Goal: Task Accomplishment & Management: Use online tool/utility

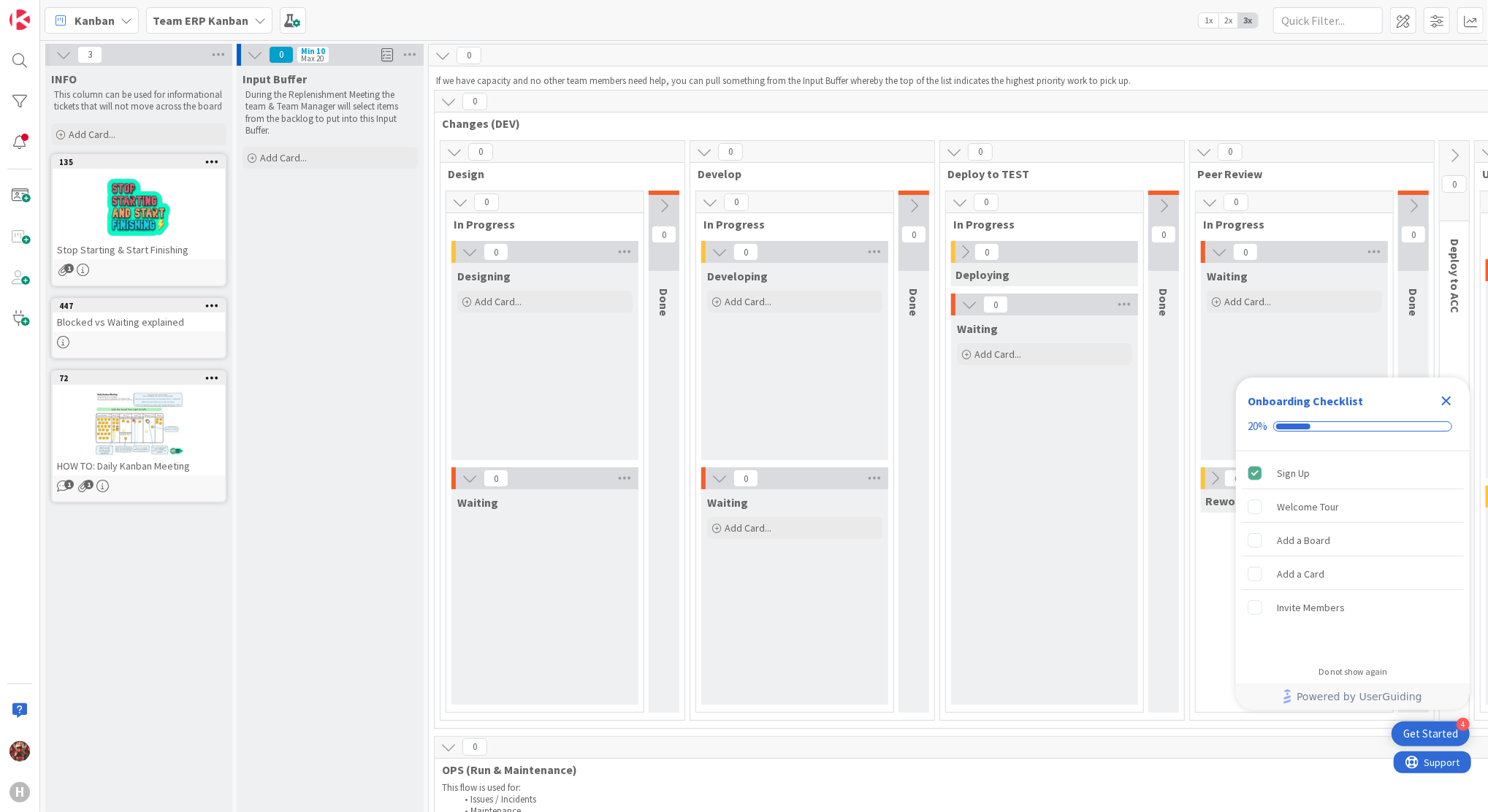
click at [218, 21] on b "Team ERP Kanban" at bounding box center [201, 21] width 95 height 15
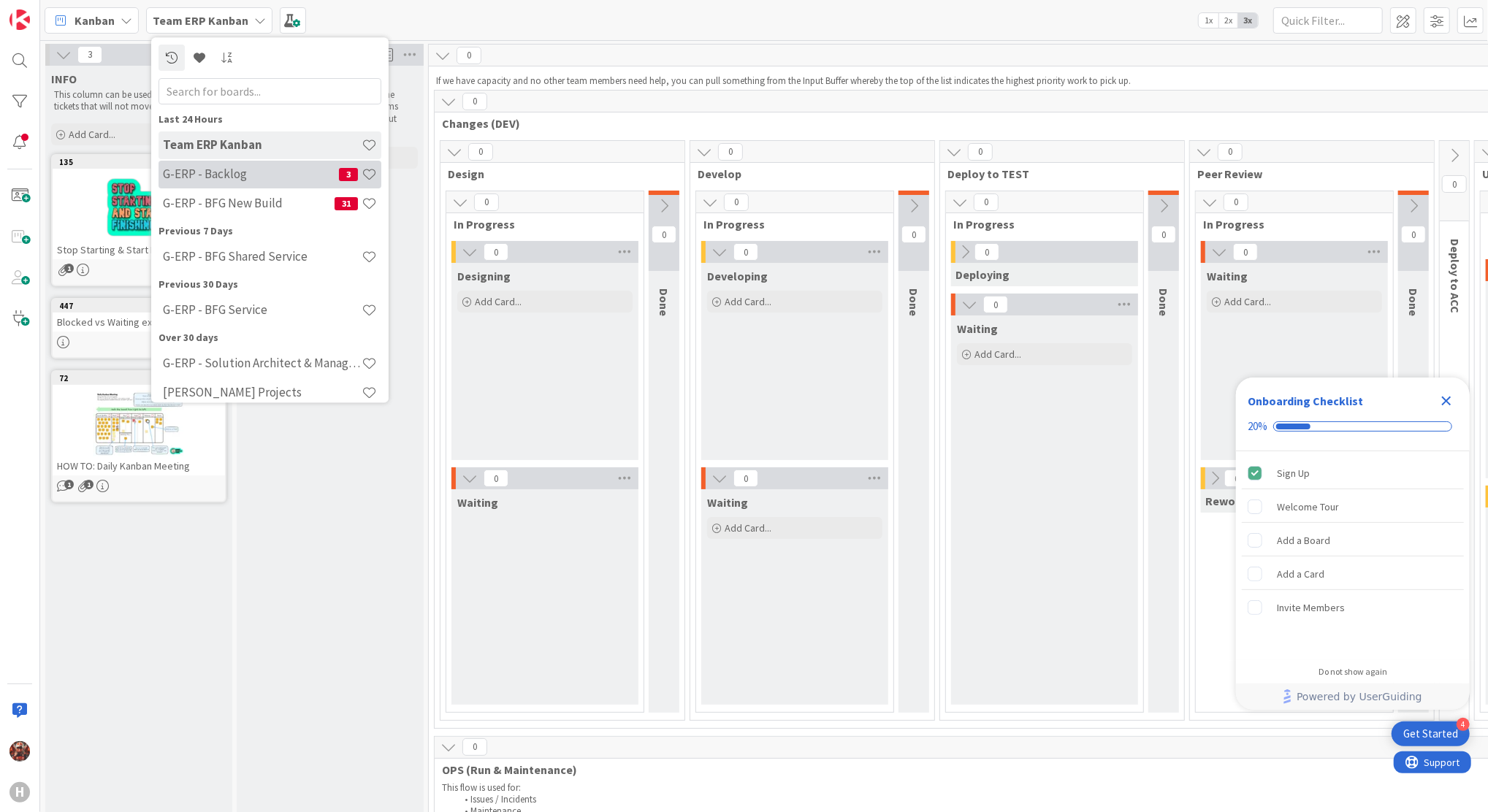
click at [258, 168] on h4 "G-ERP - Backlog" at bounding box center [251, 175] width 176 height 15
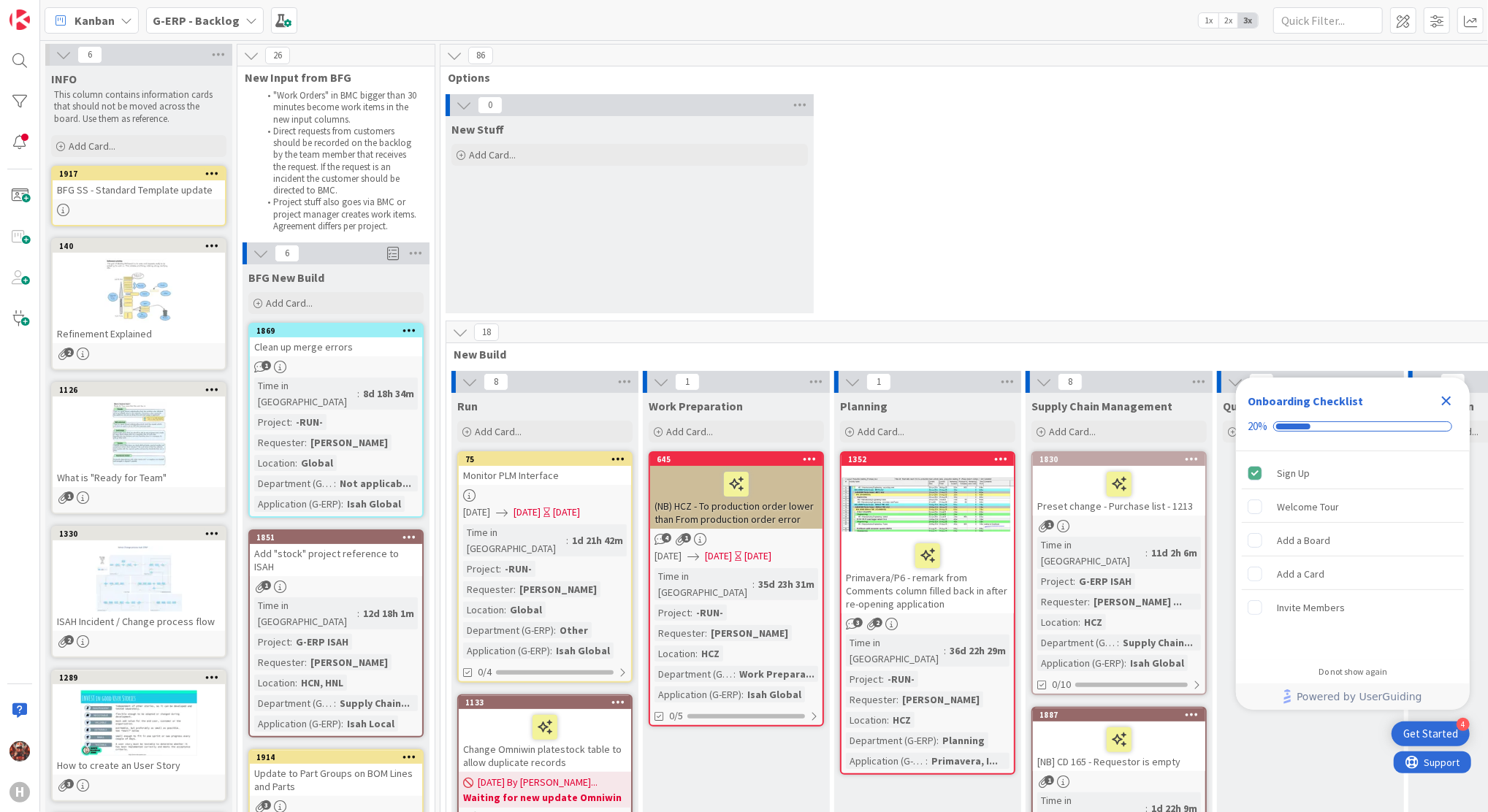
scroll to position [97, 0]
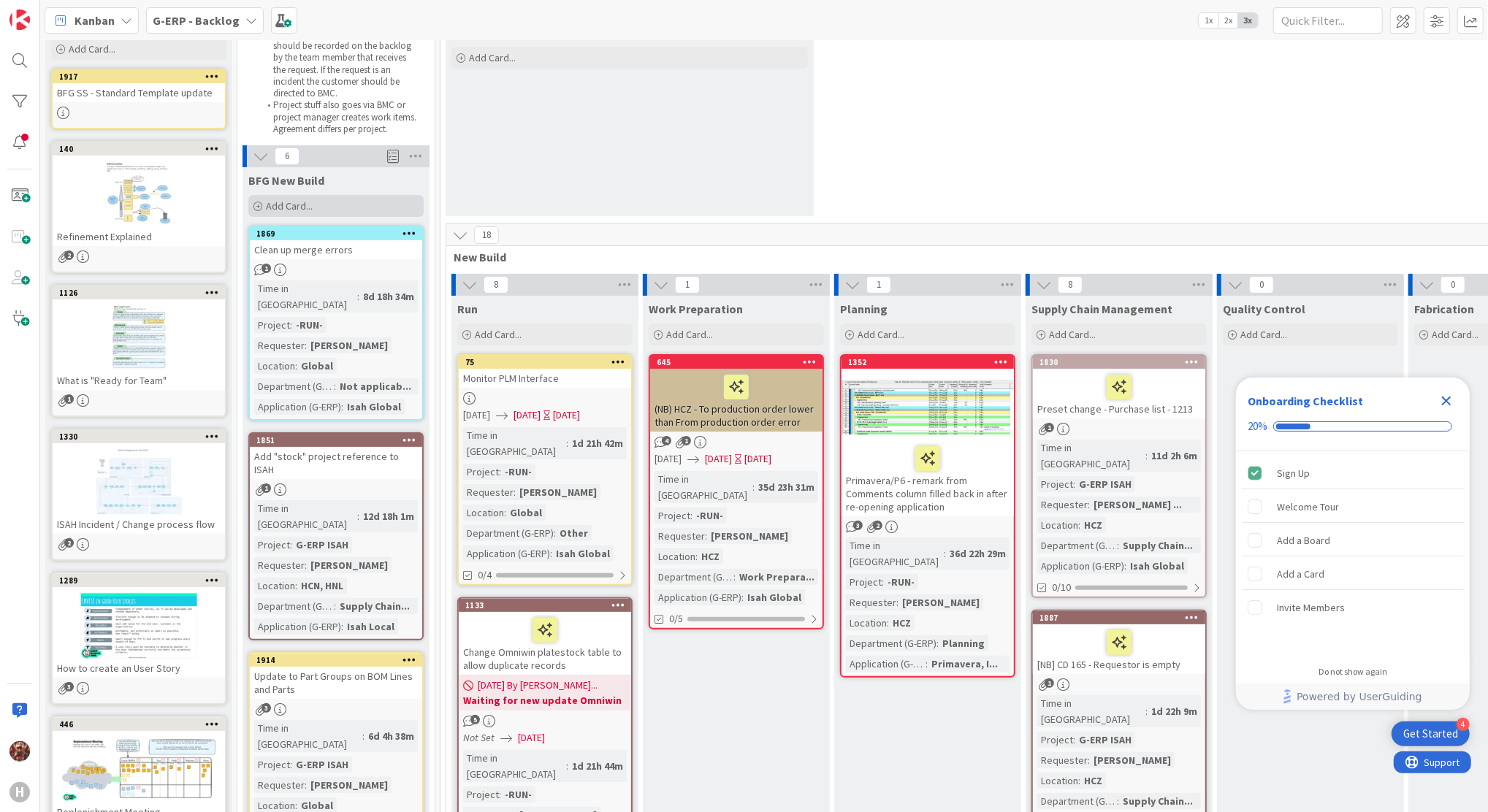
click at [271, 205] on span "Add Card..." at bounding box center [289, 206] width 47 height 13
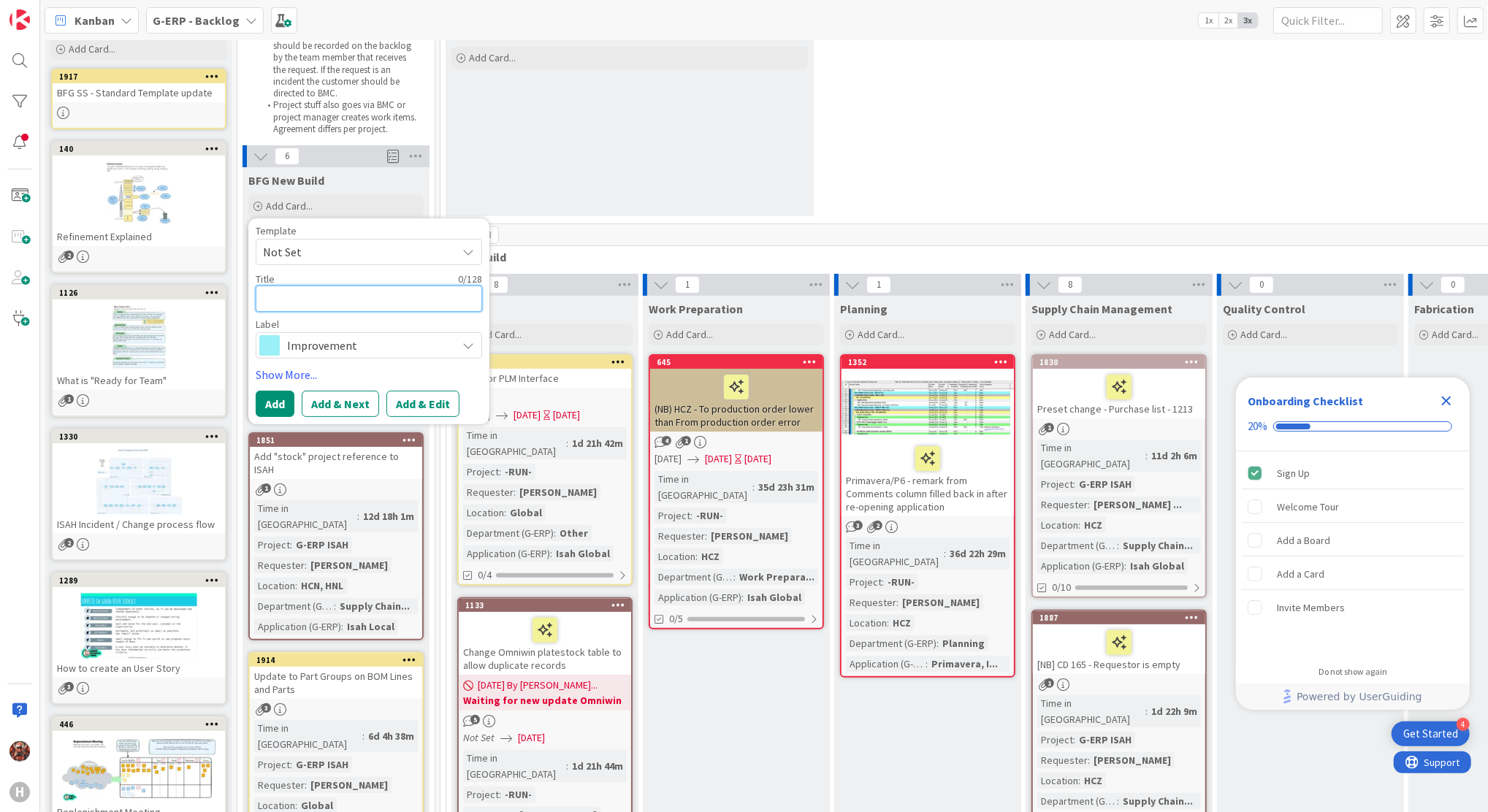
paste textarea "creation of the shipment"
type textarea "x"
type textarea "creation of the shipment"
type textarea "x"
type textarea "creation of the shipment"
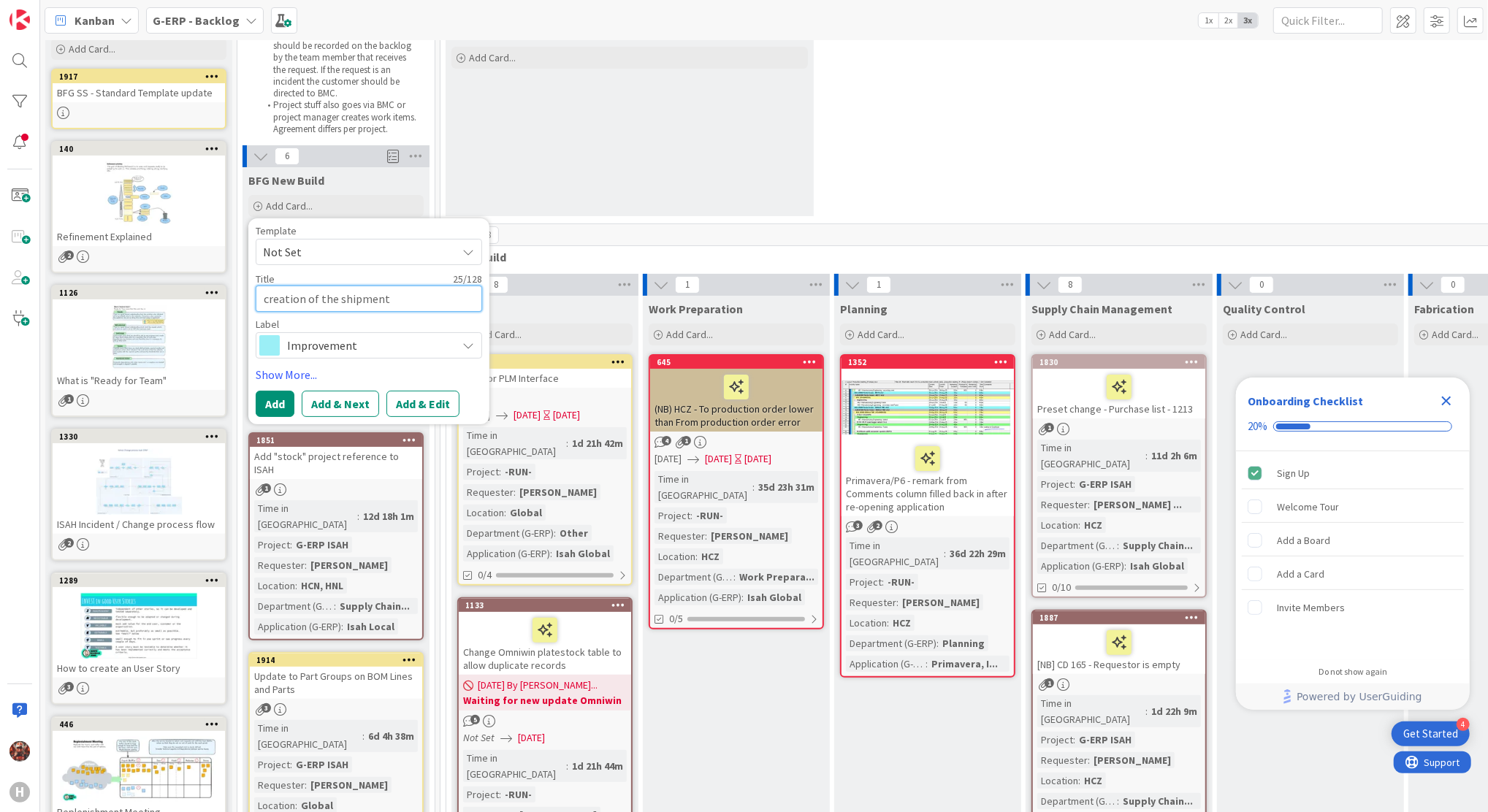
type textarea "x"
type textarea "creation of the shipment E"
type textarea "x"
type textarea "creation of the shipment ERR"
type textarea "x"
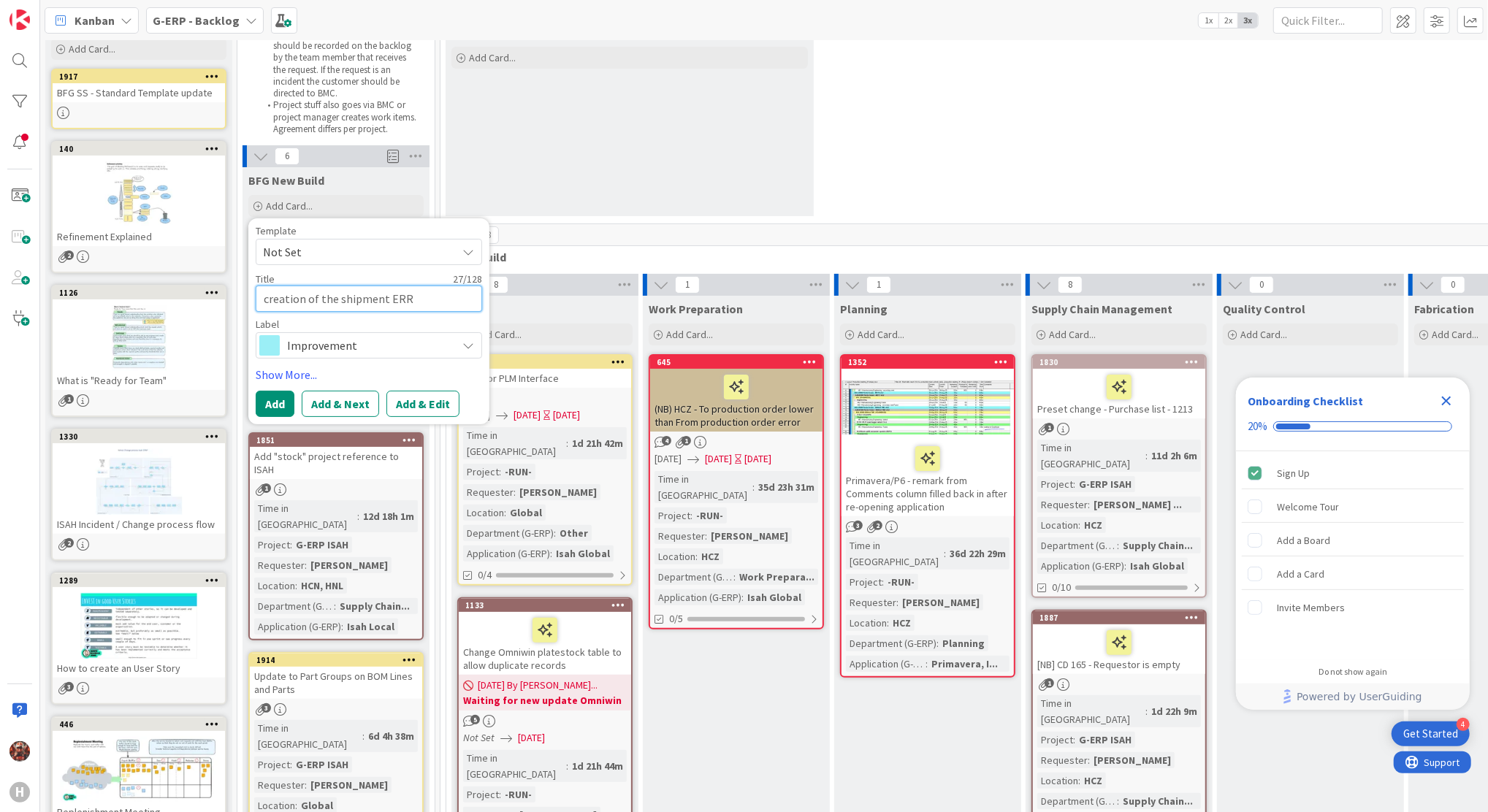
type textarea "creation of the shipment ERRO"
type textarea "x"
type textarea "creation of the shipment ERROR"
click at [316, 242] on span "Not Set" at bounding box center [354, 251] width 183 height 19
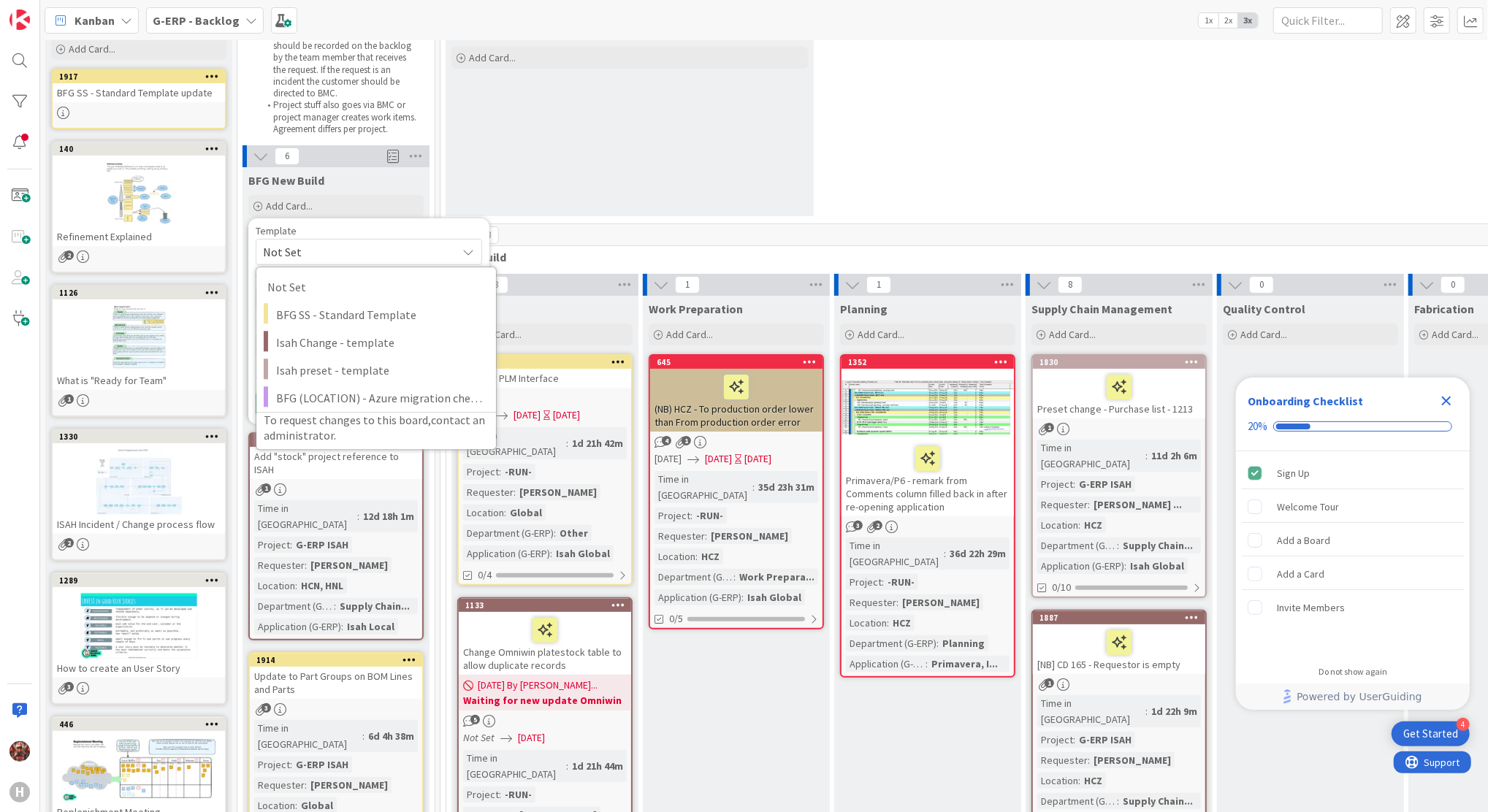
click at [321, 247] on span "Not Set" at bounding box center [354, 251] width 183 height 19
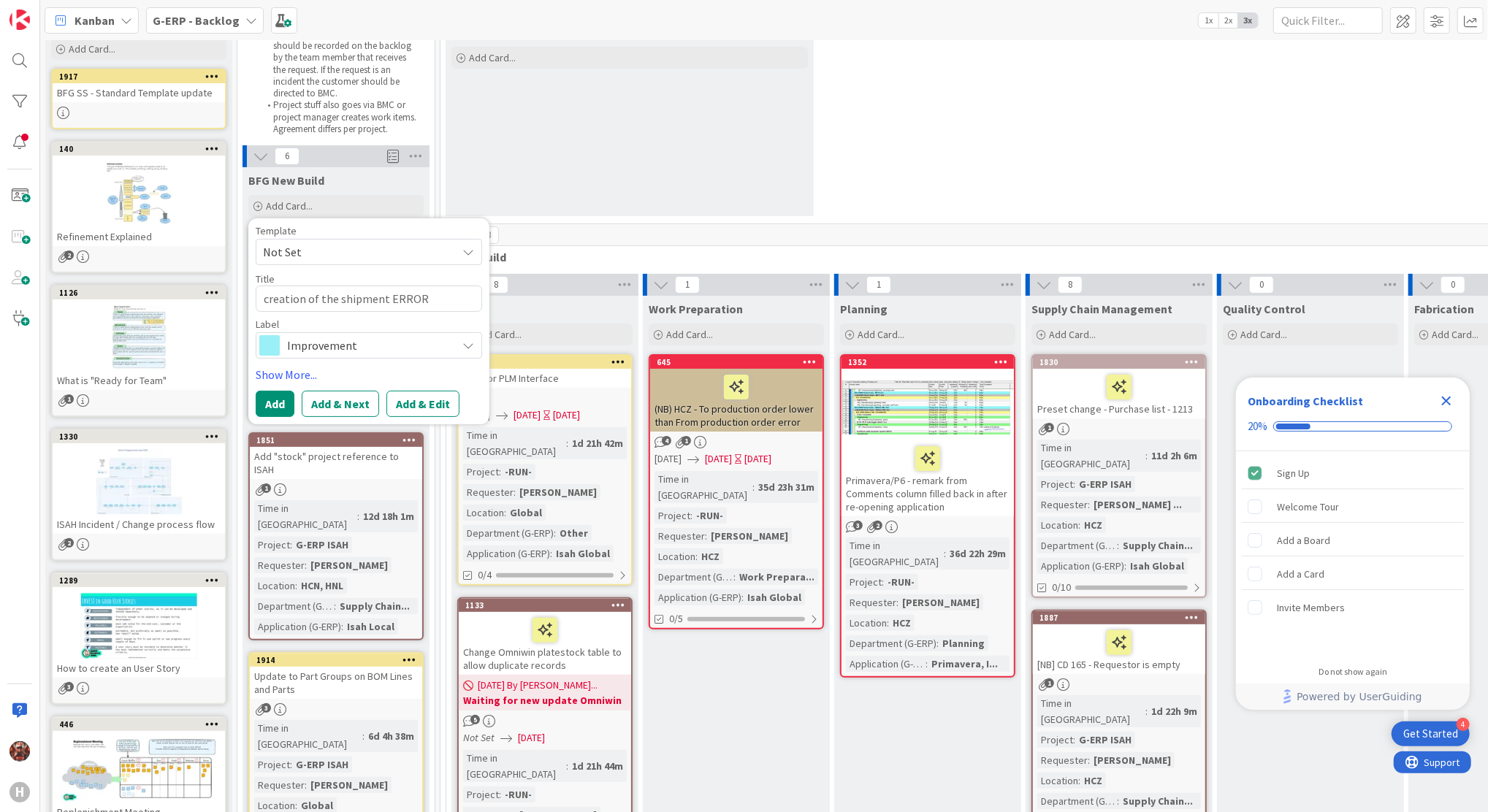
click at [345, 351] on span "Improvement" at bounding box center [367, 345] width 162 height 21
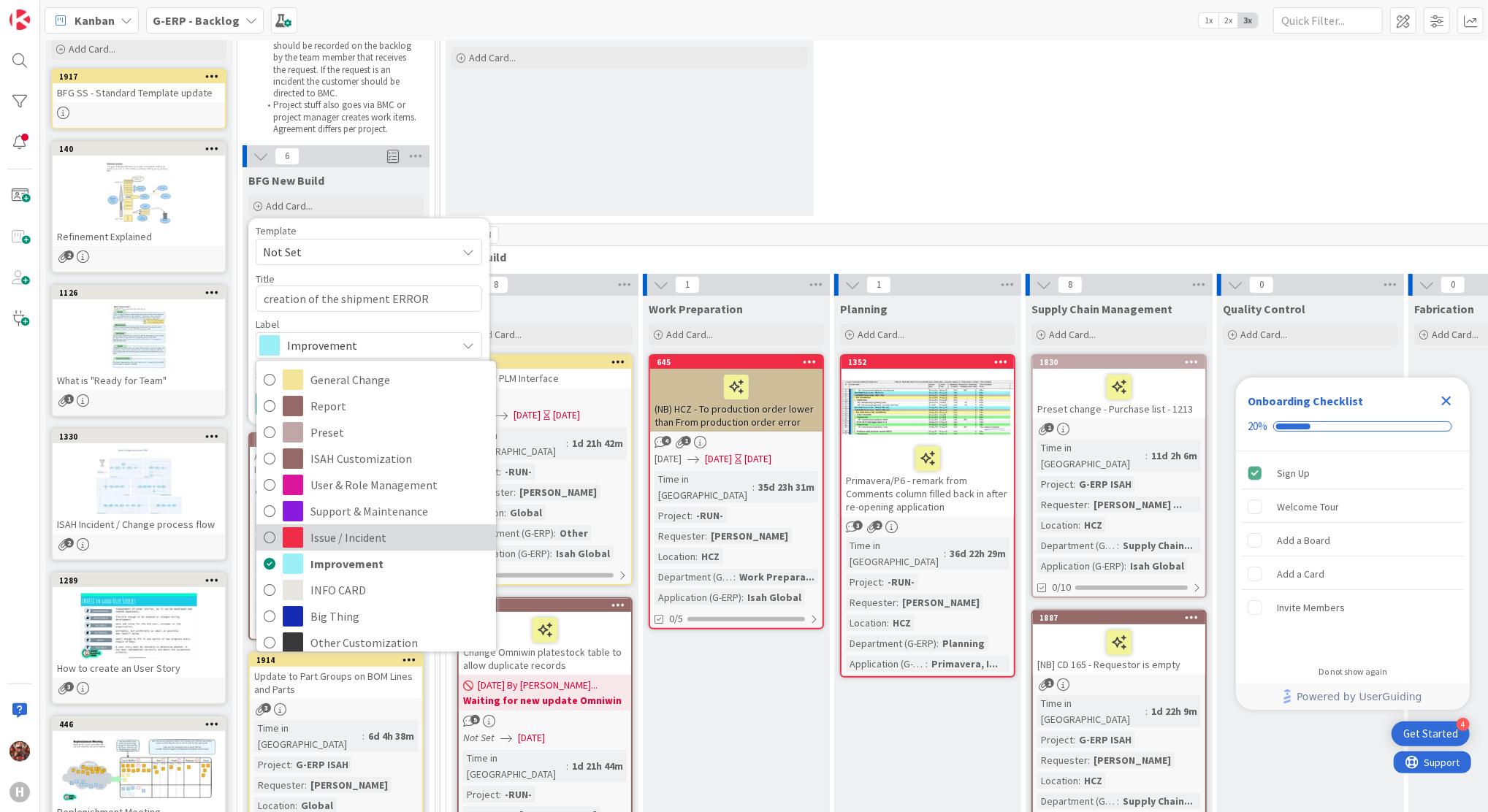
click at [338, 536] on span "Issue / Incident" at bounding box center [400, 538] width 178 height 22
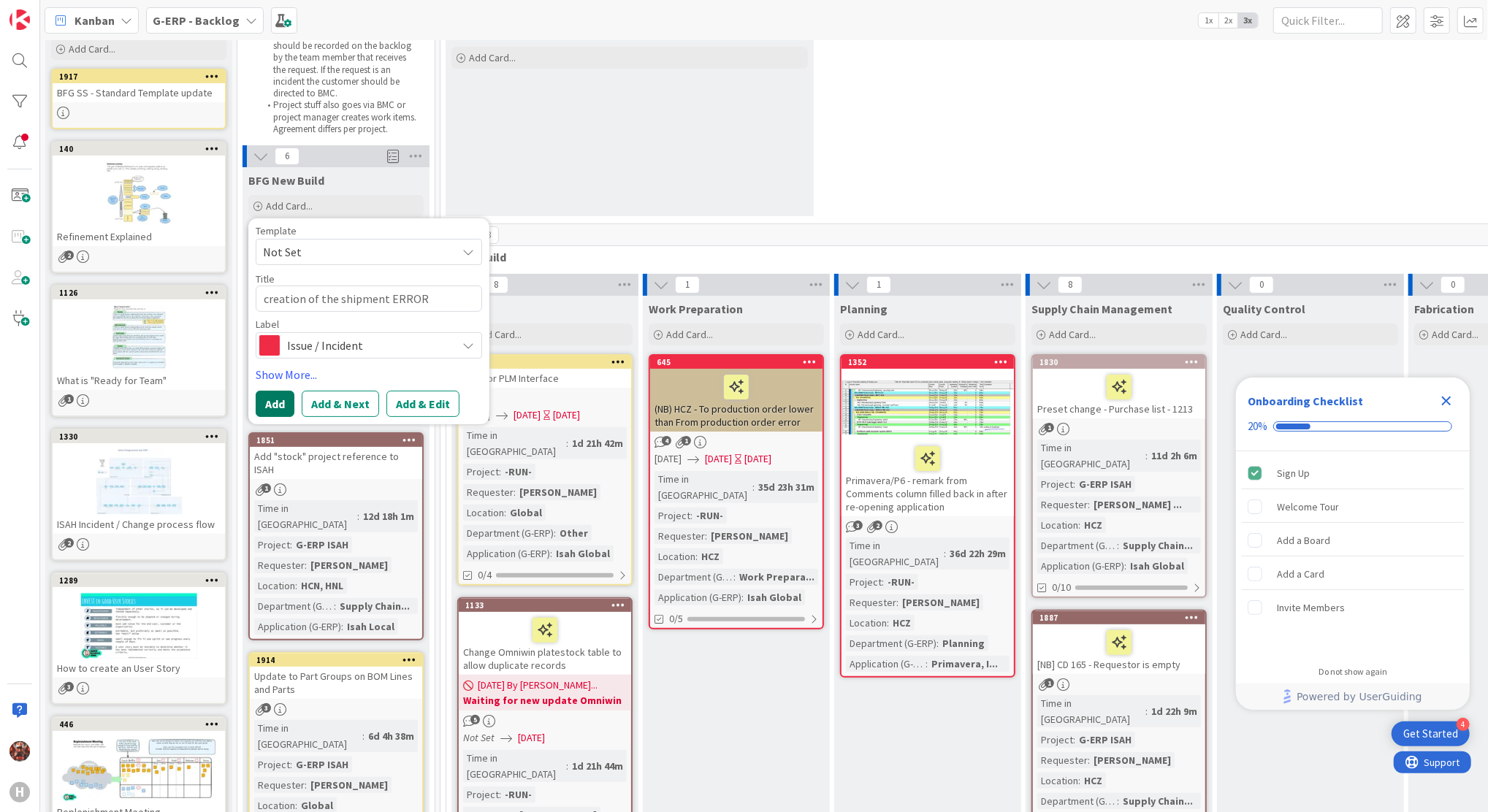
click at [277, 404] on button "Add" at bounding box center [275, 404] width 39 height 26
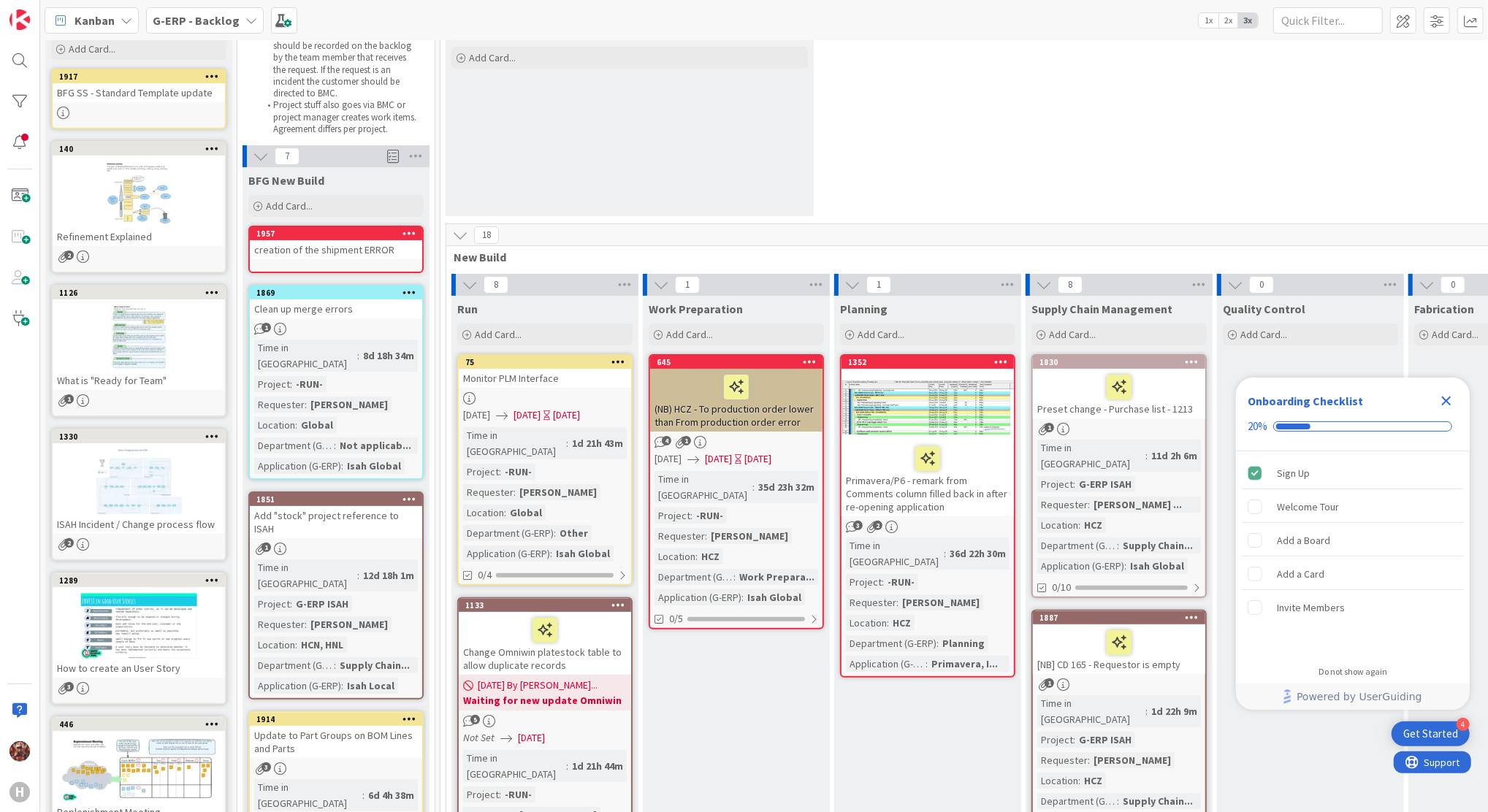
click at [326, 251] on div "creation of the shipment ERROR" at bounding box center [336, 249] width 173 height 19
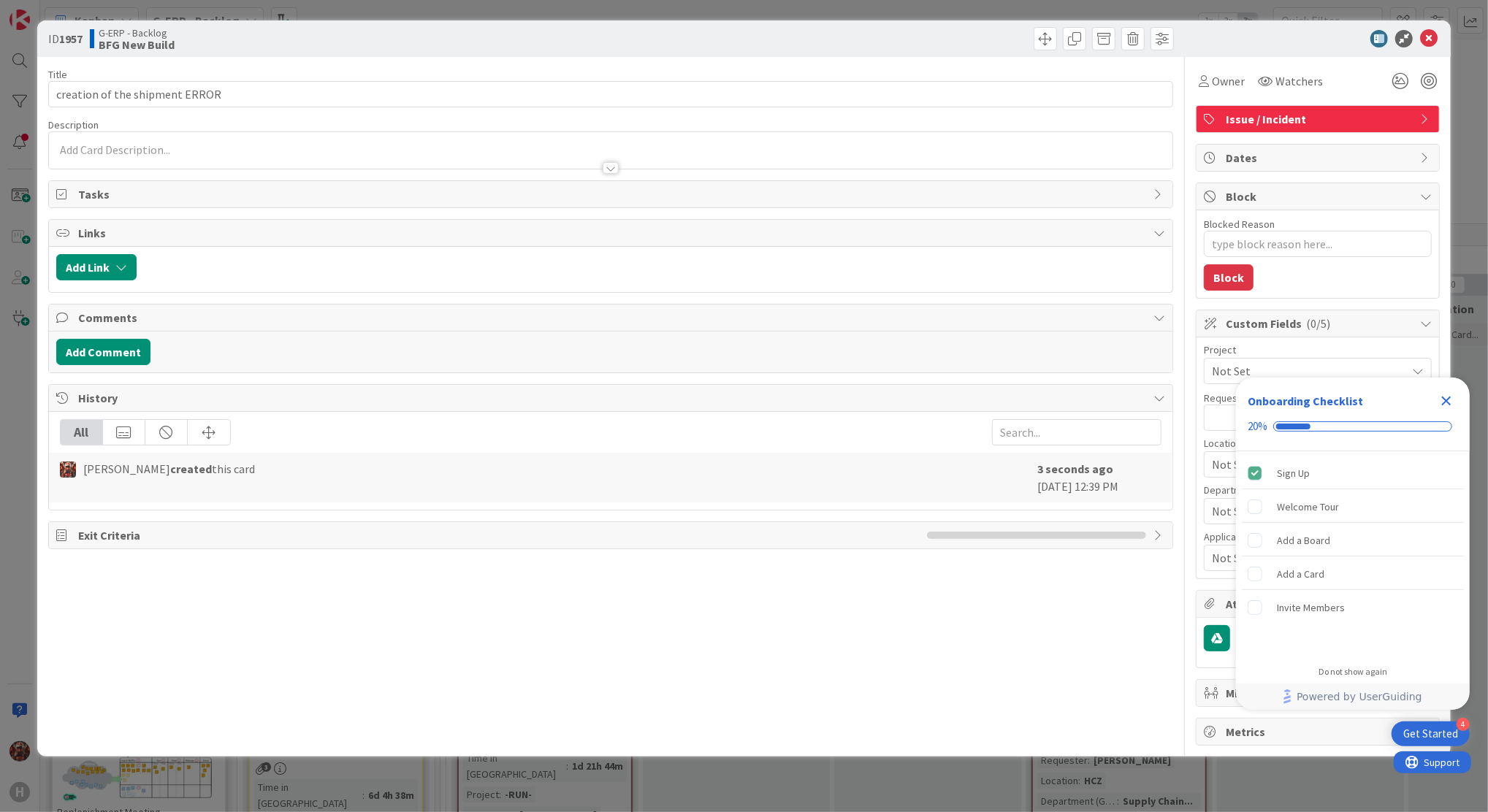
click at [1445, 404] on icon "Close Checklist" at bounding box center [1447, 402] width 10 height 10
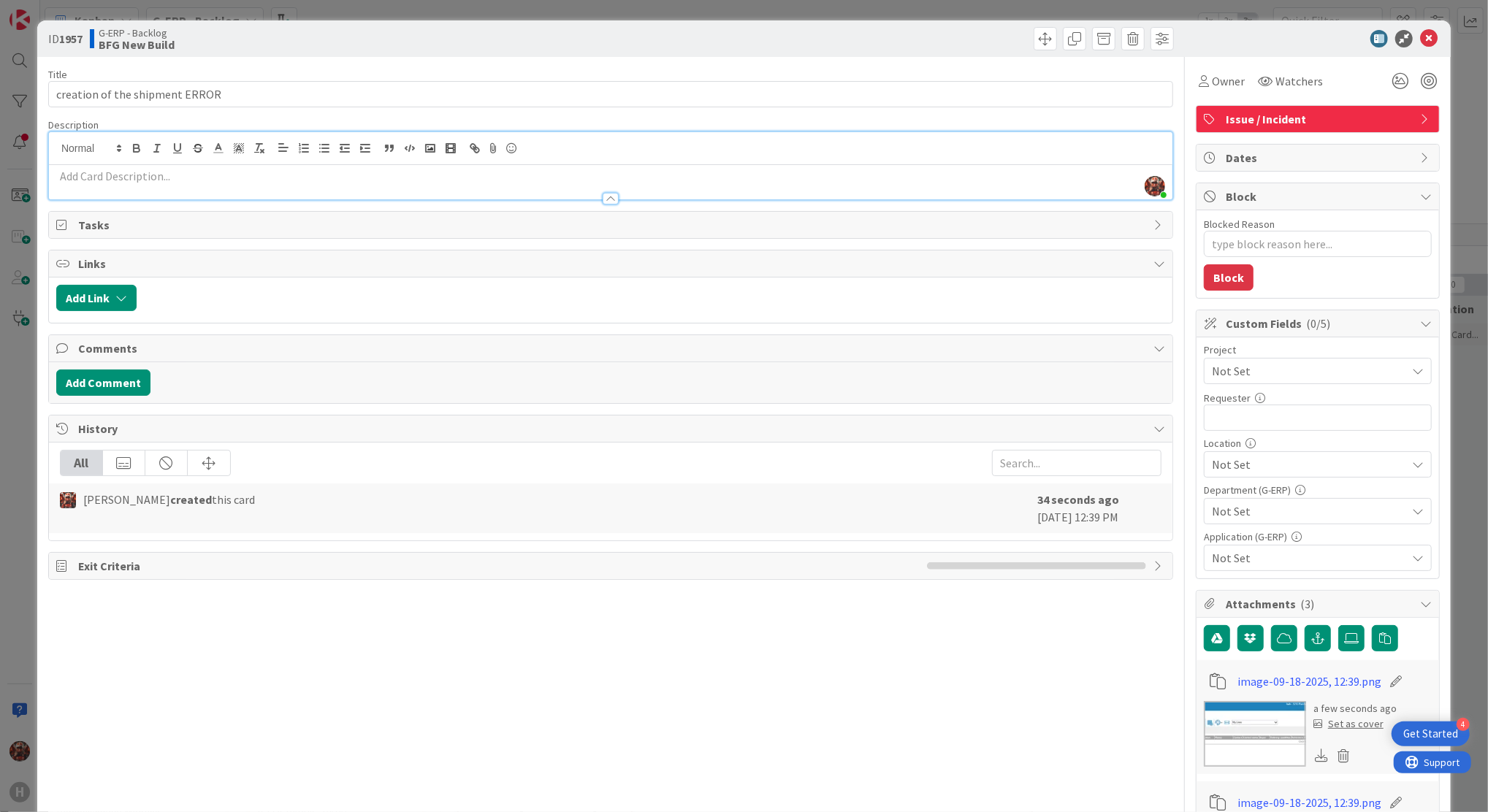
click at [113, 150] on div "[PERSON_NAME] joined 1 m ago" at bounding box center [611, 166] width 1124 height 67
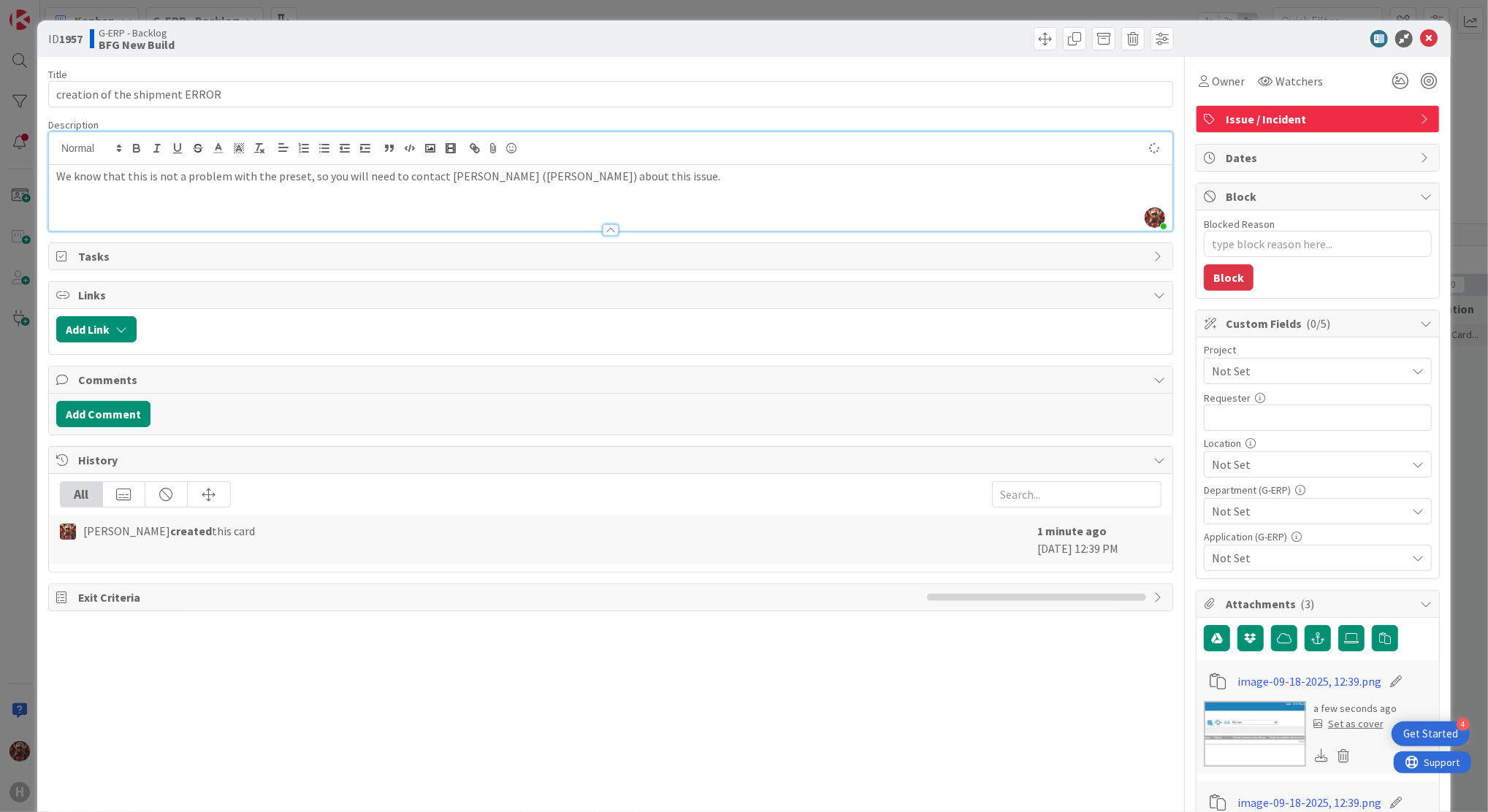
type textarea "x"
click at [336, 177] on p "We know that this is not a problem with the preset, so you will need to contact…" at bounding box center [610, 176] width 1109 height 16
click at [627, 173] on p "We know that this is not a problem with the preset, so we will need to contact …" at bounding box center [610, 176] width 1109 height 16
type textarea "x"
click at [1288, 423] on input "text" at bounding box center [1318, 418] width 228 height 26
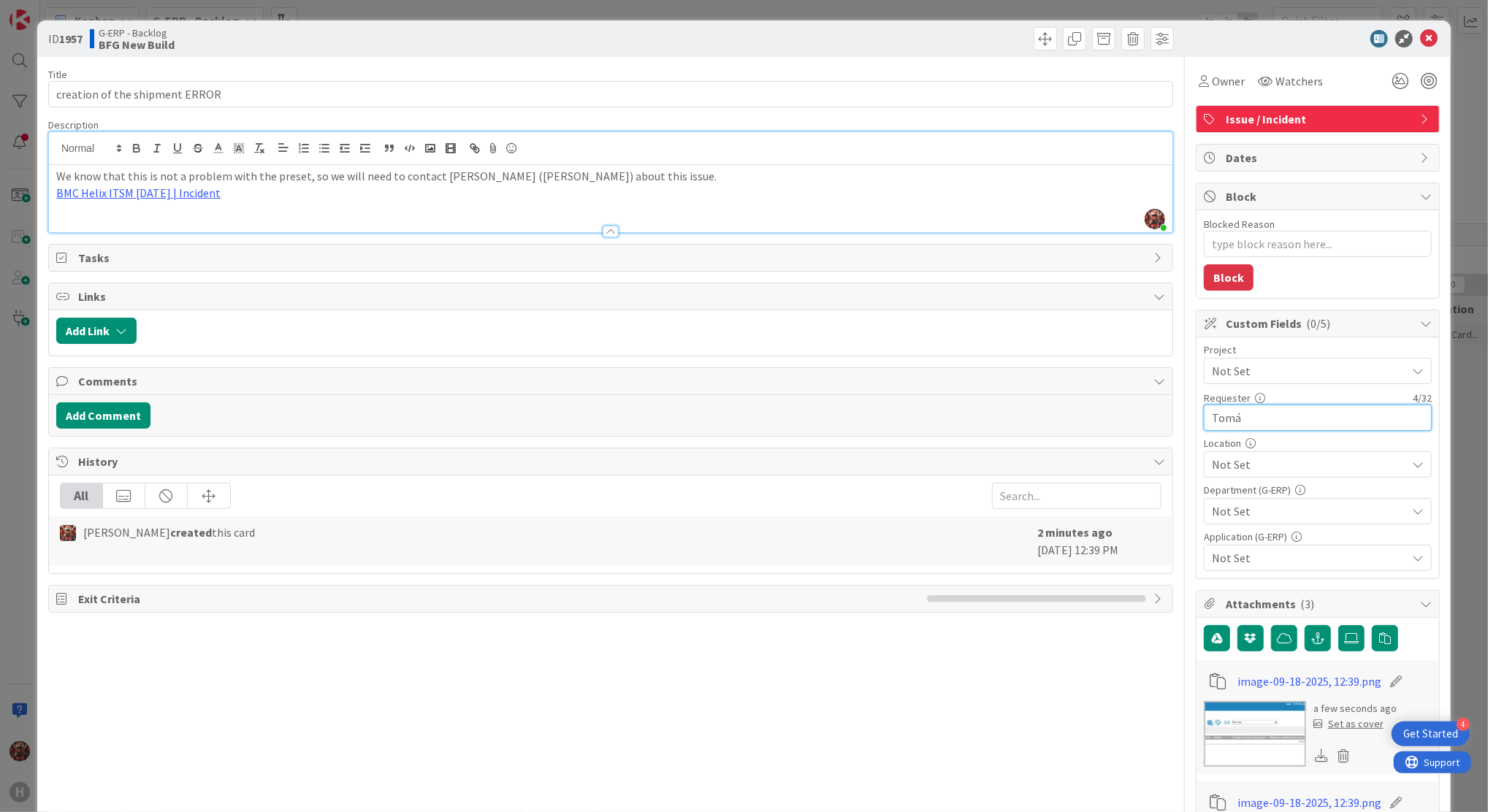
type input "[PERSON_NAME]"
type textarea "x"
type input "[PERSON_NAME]"
type textarea "x"
type input "[PERSON_NAME]"
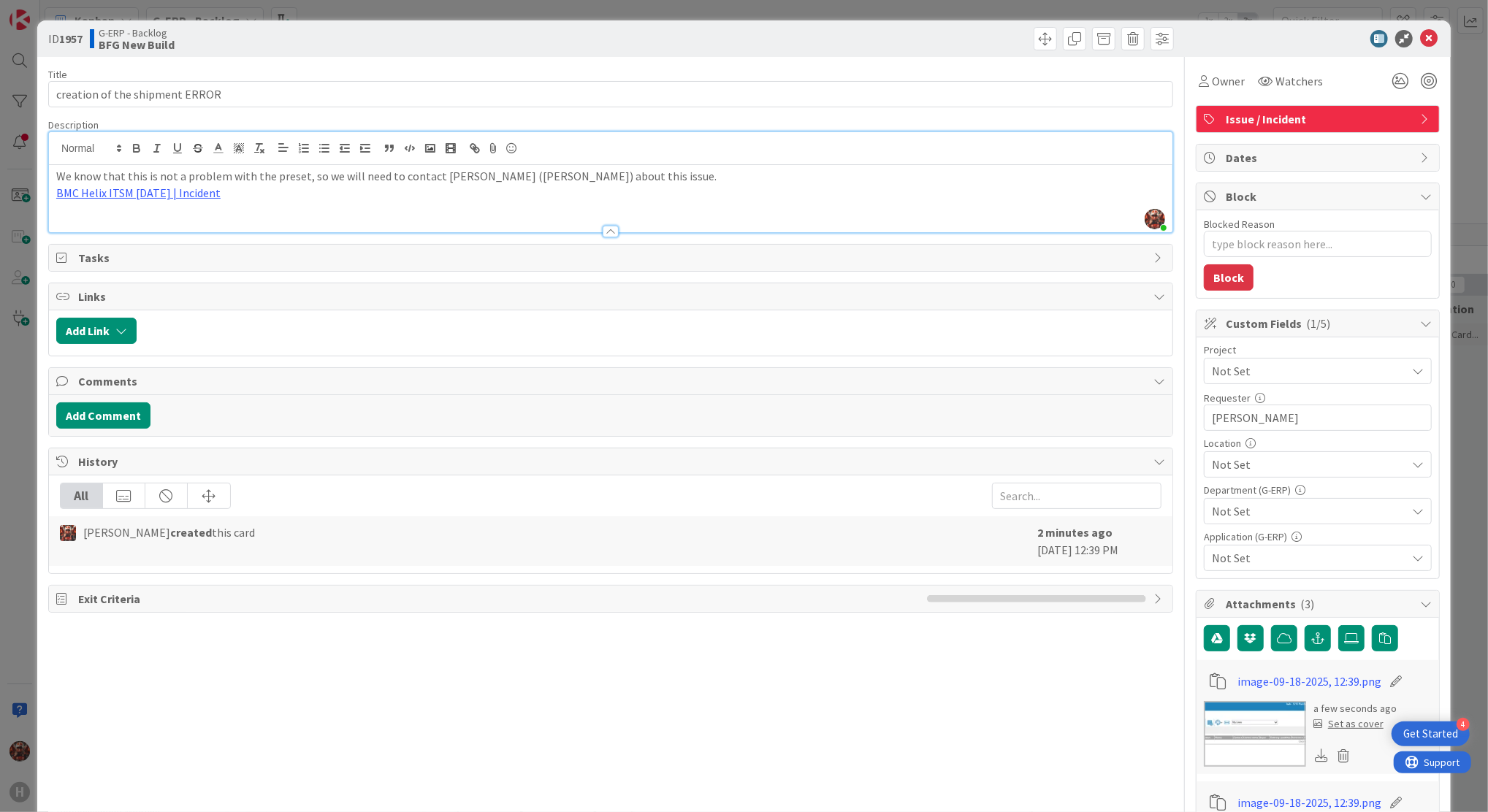
click at [1259, 368] on span "Not Set" at bounding box center [1306, 371] width 187 height 21
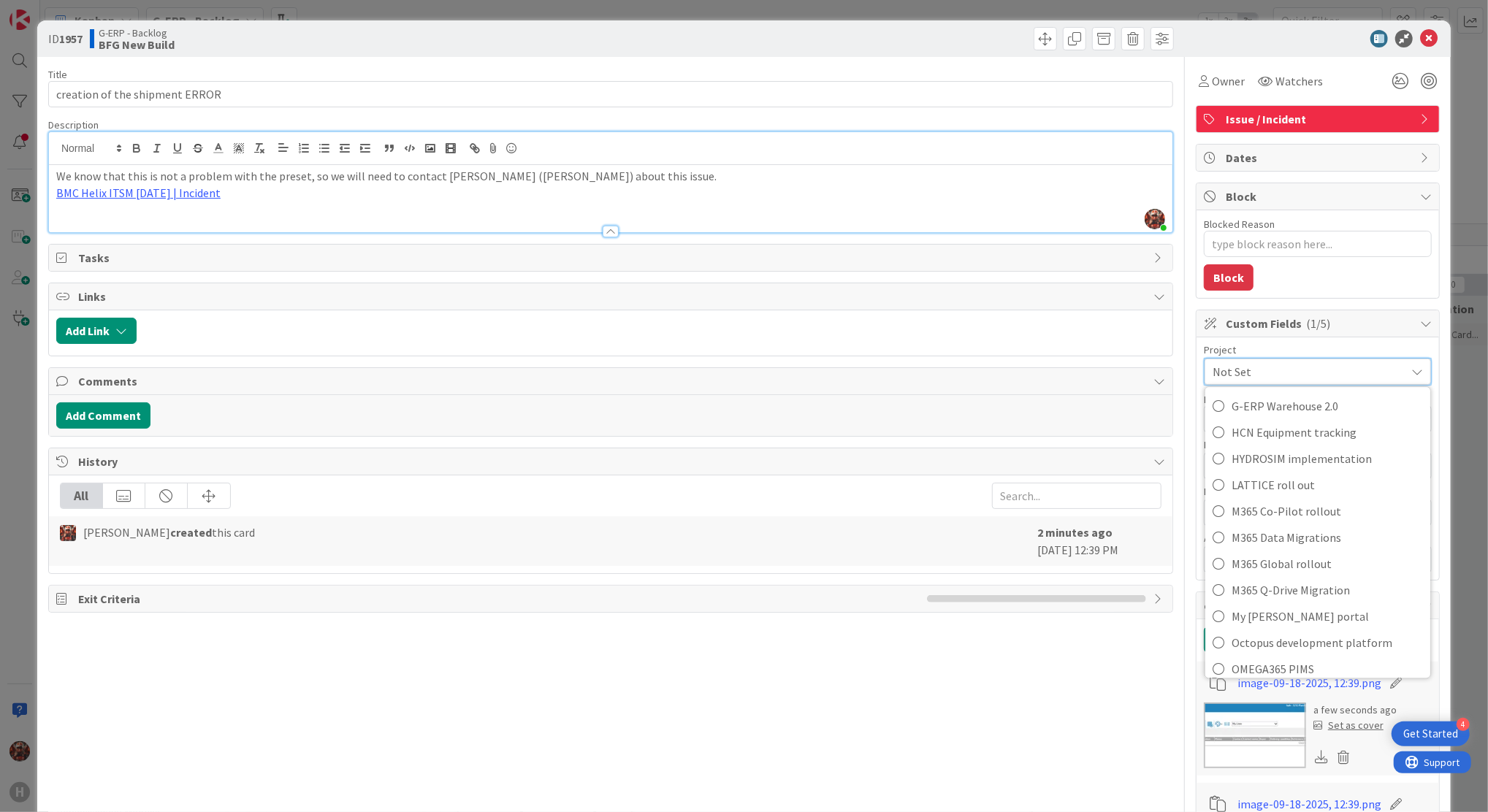
scroll to position [444, 0]
click at [1273, 570] on span "G-ERP ISAH" at bounding box center [1328, 567] width 192 height 22
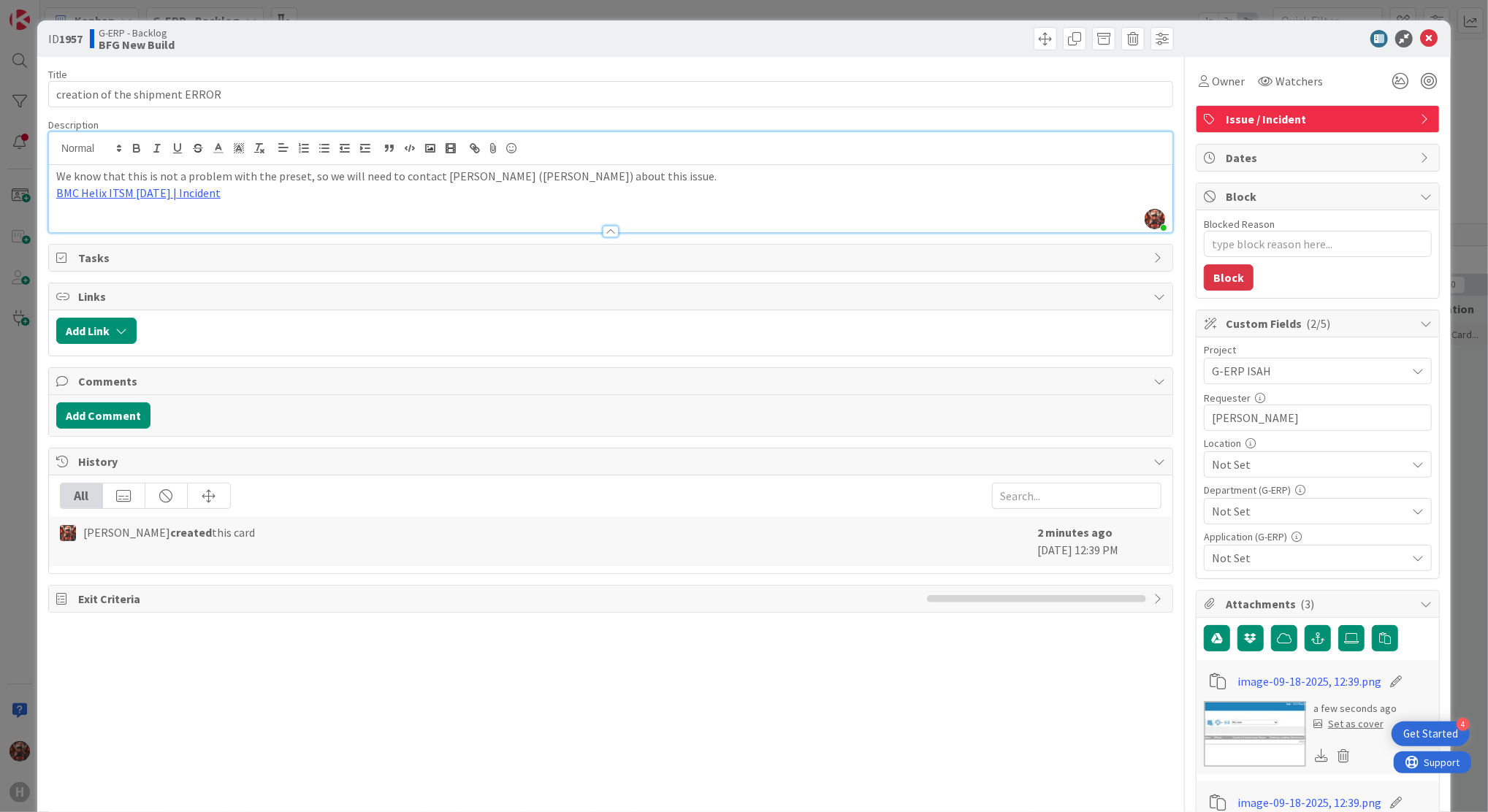
click at [1278, 466] on span "Not Set" at bounding box center [1310, 464] width 194 height 17
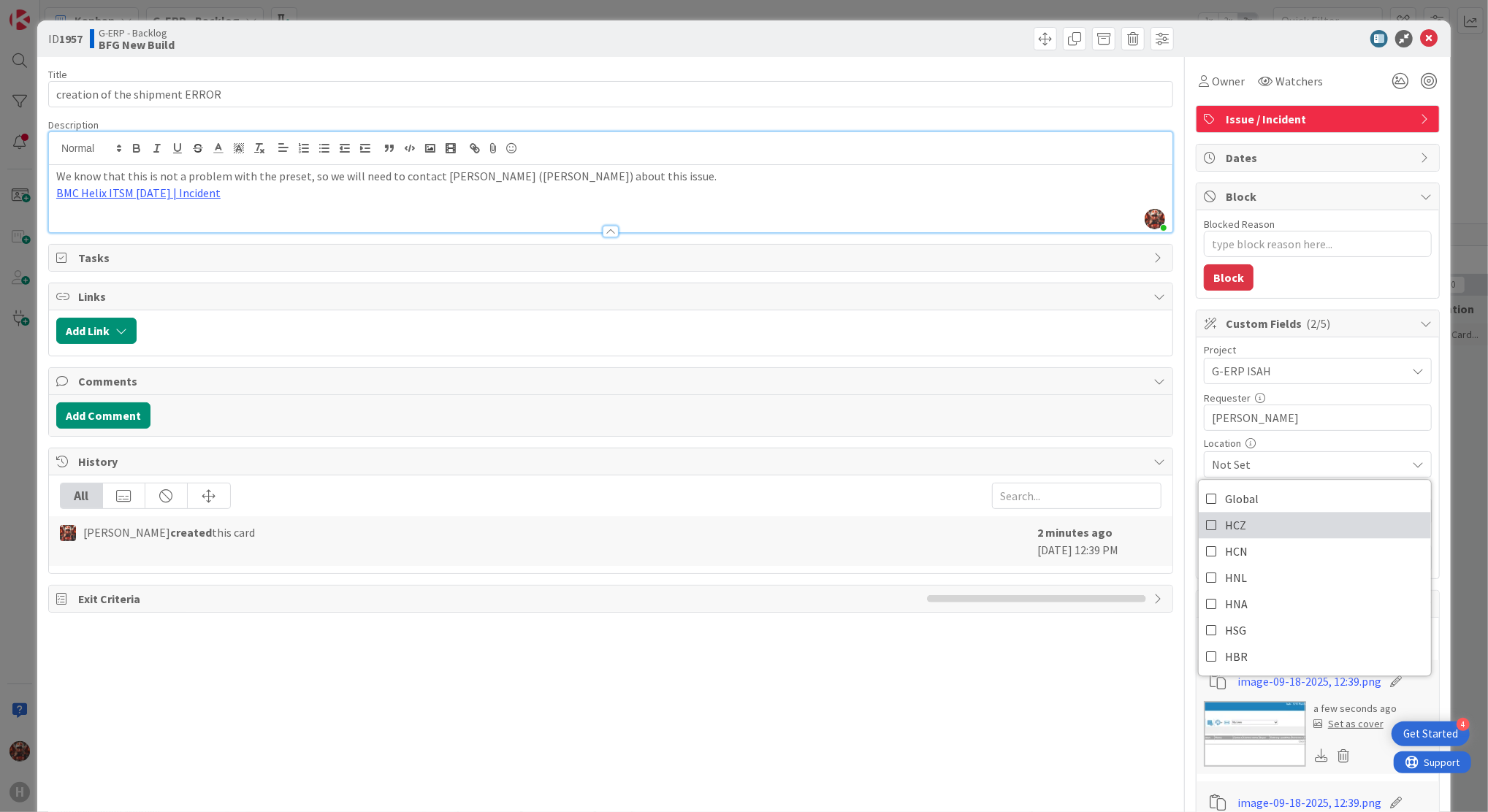
click at [1241, 530] on link "HCZ" at bounding box center [1315, 526] width 233 height 26
click at [1393, 446] on div "Location" at bounding box center [1318, 443] width 228 height 10
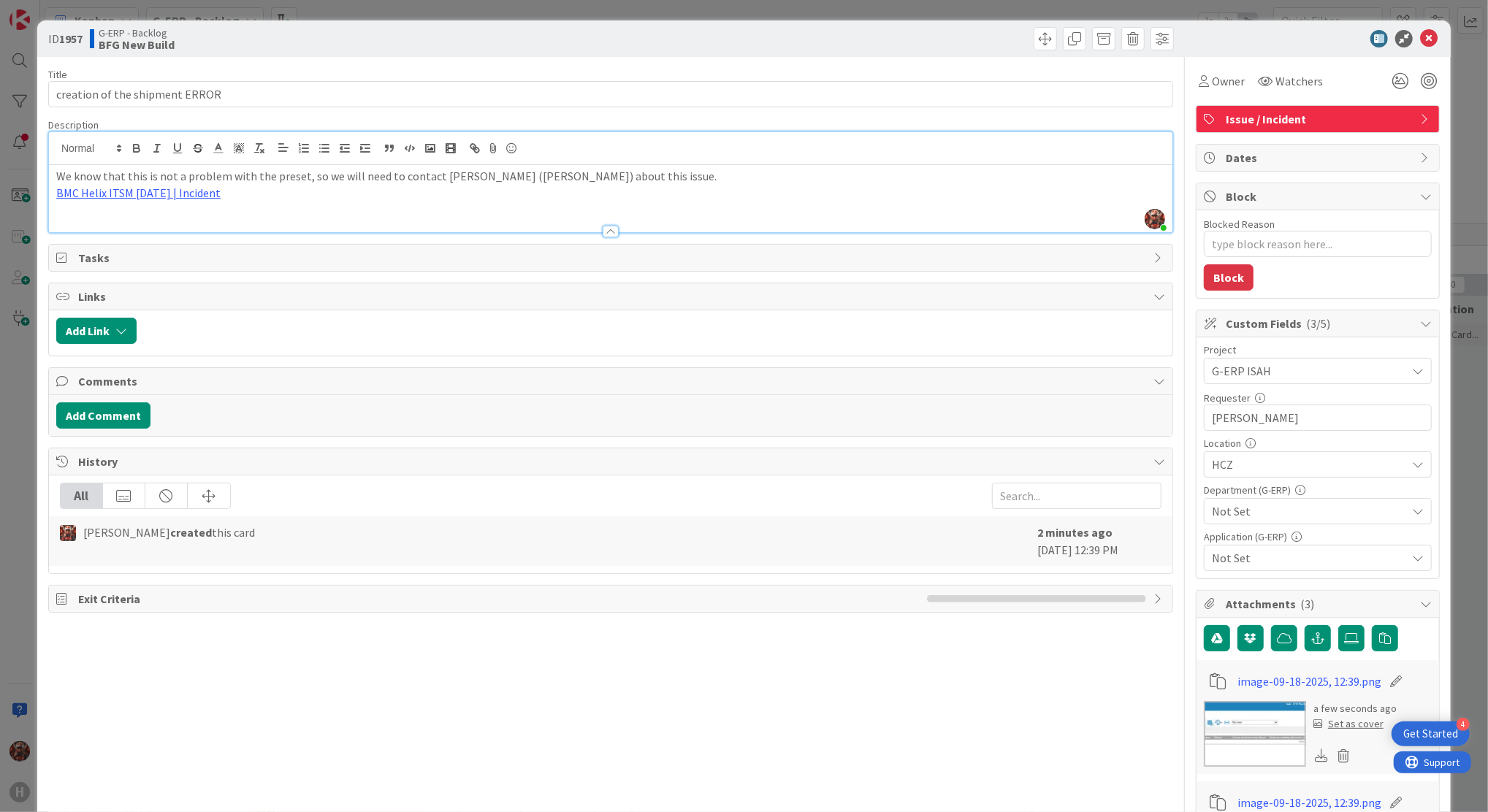
click at [1287, 506] on span "Not Set" at bounding box center [1310, 510] width 194 height 17
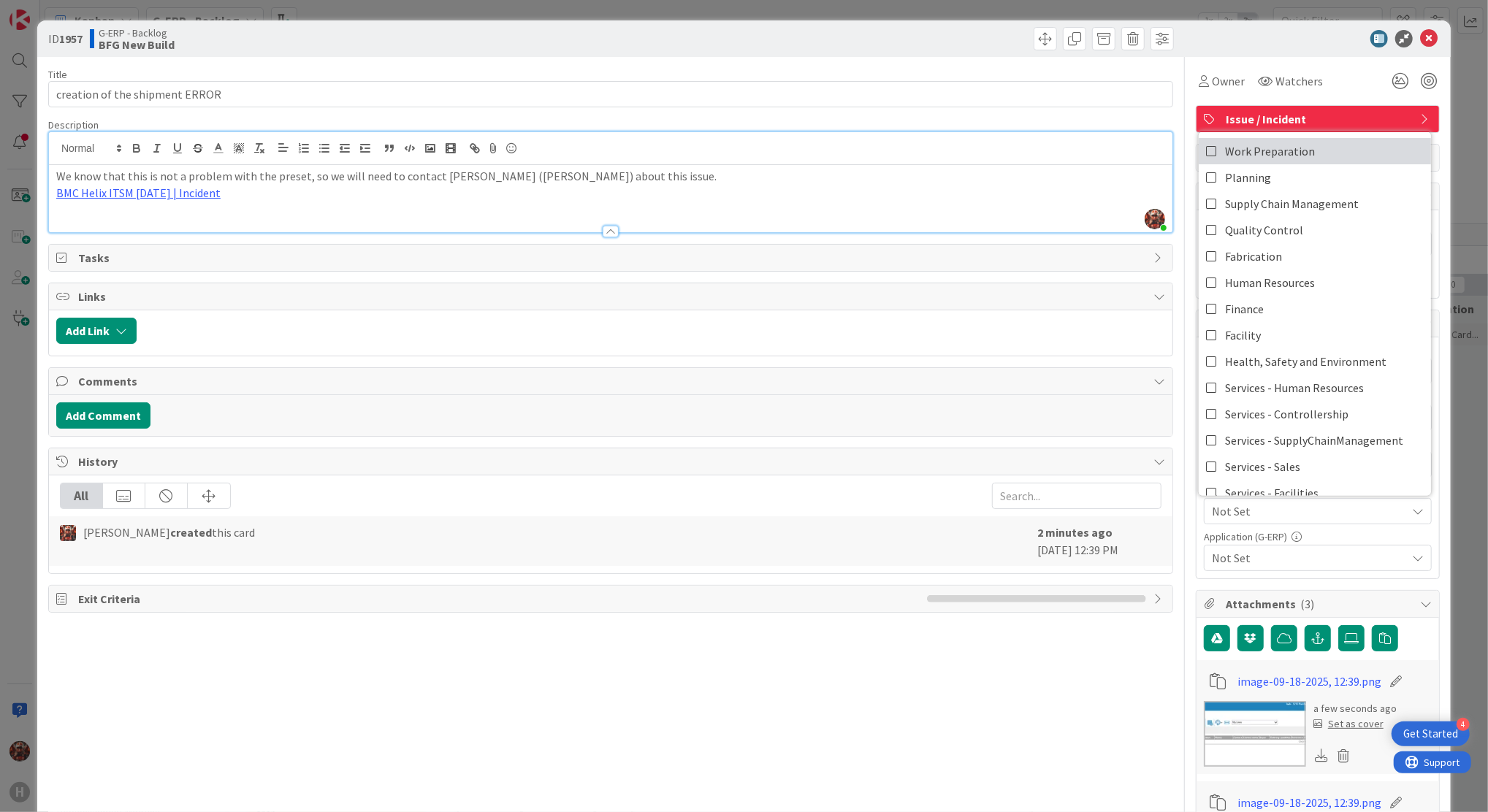
click at [1229, 150] on span "Work Preparation" at bounding box center [1270, 151] width 90 height 22
click at [1257, 544] on div "Application (G-ERP) Not Set" at bounding box center [1318, 551] width 228 height 39
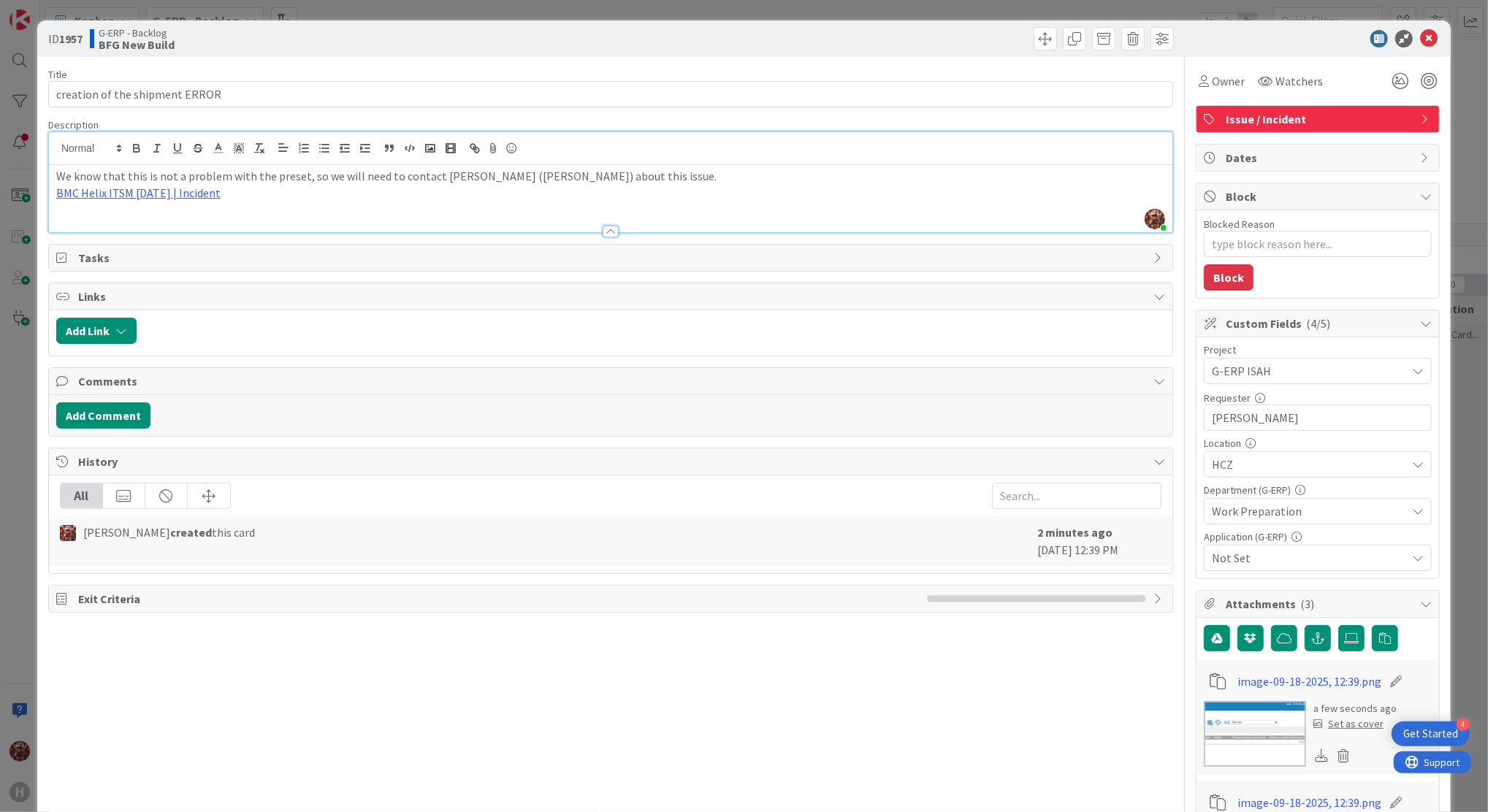
click at [1258, 556] on span "Not Set" at bounding box center [1310, 557] width 194 height 17
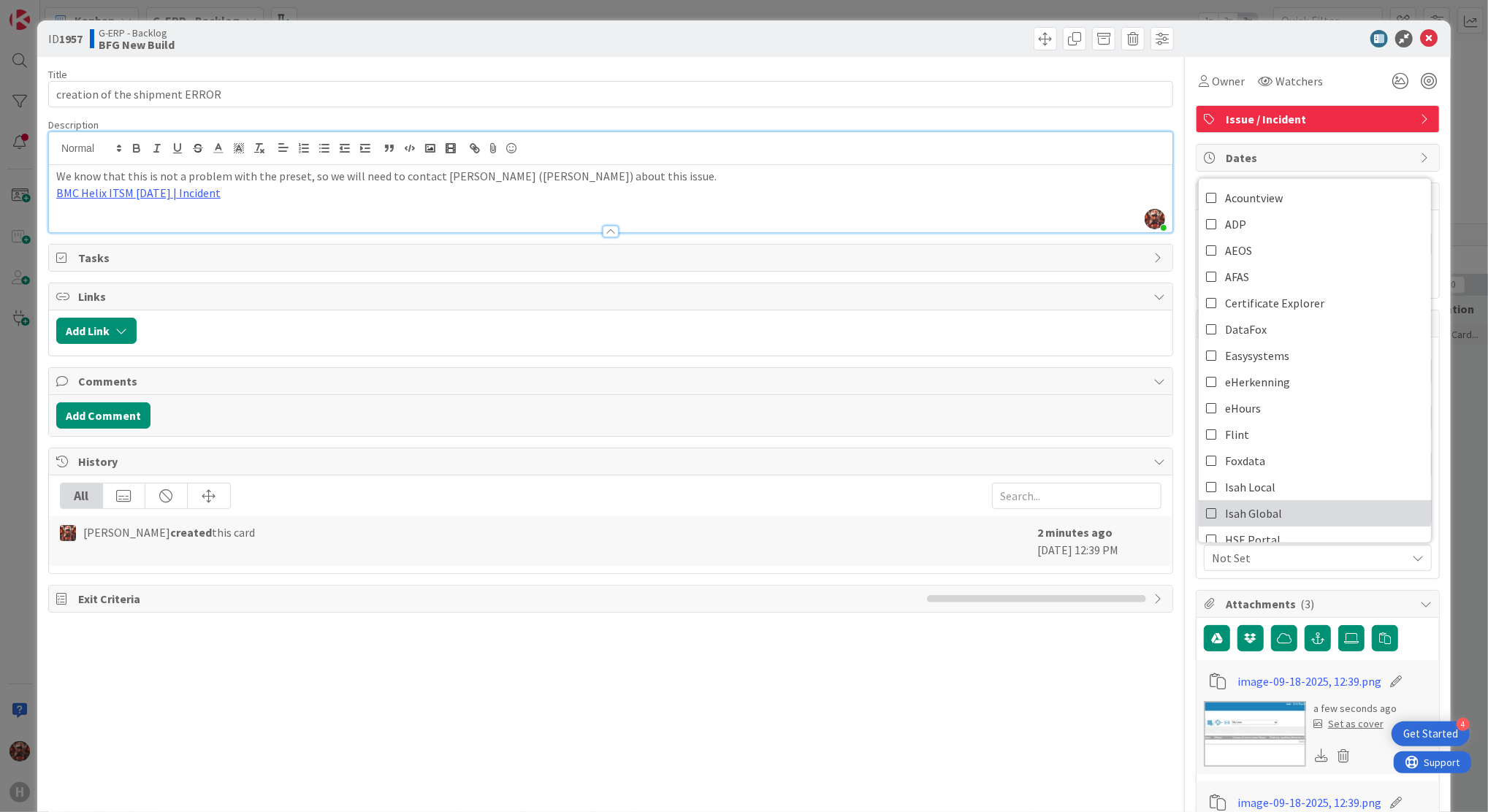
click at [1246, 504] on span "Isah Global" at bounding box center [1254, 513] width 57 height 22
click at [1421, 35] on icon at bounding box center [1429, 38] width 17 height 17
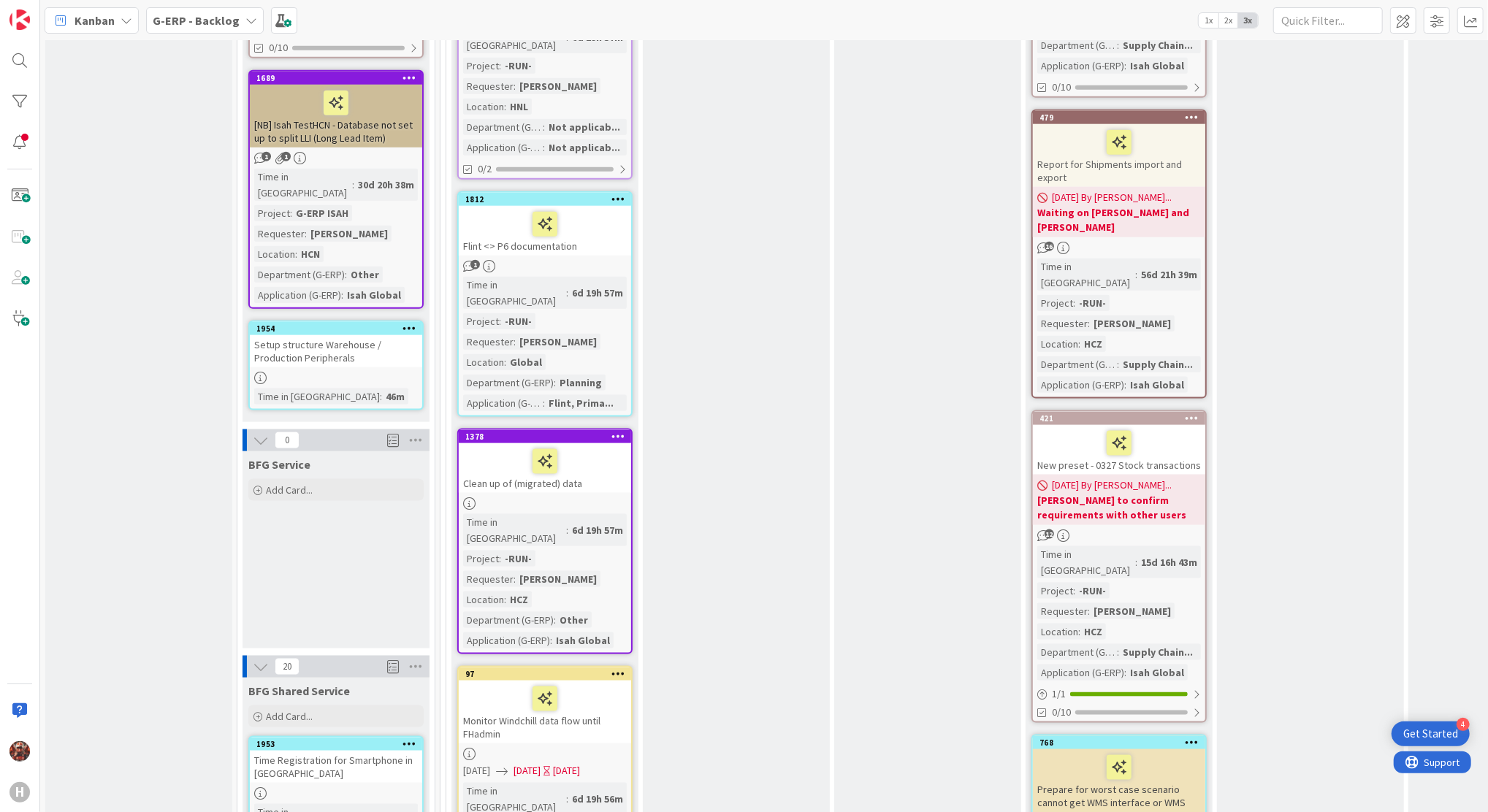
scroll to position [1558, 0]
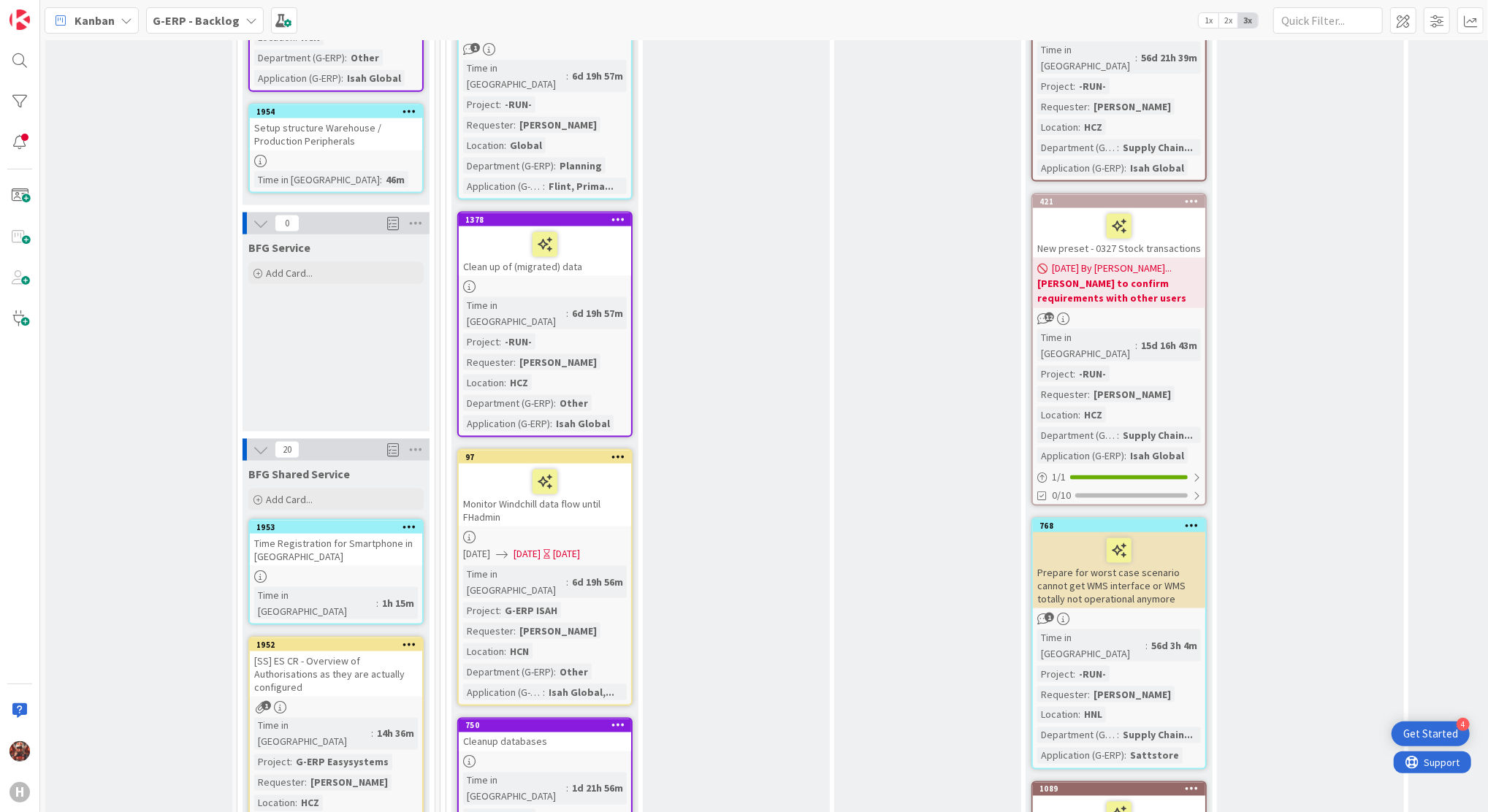
click at [340, 534] on div "Time Registration for Smartphone in [GEOGRAPHIC_DATA]" at bounding box center [336, 550] width 173 height 32
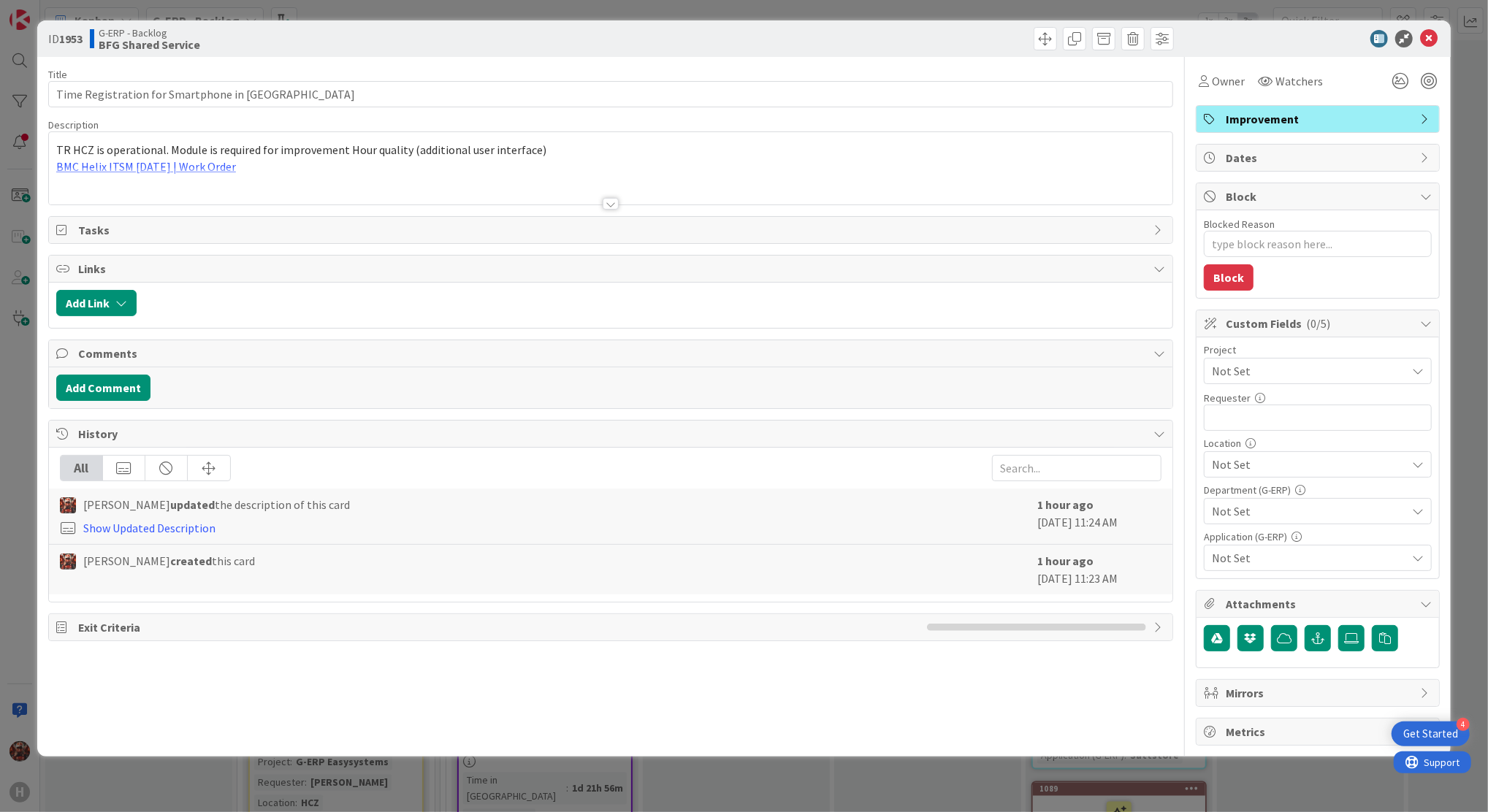
click at [1263, 376] on span "Not Set" at bounding box center [1306, 371] width 187 height 21
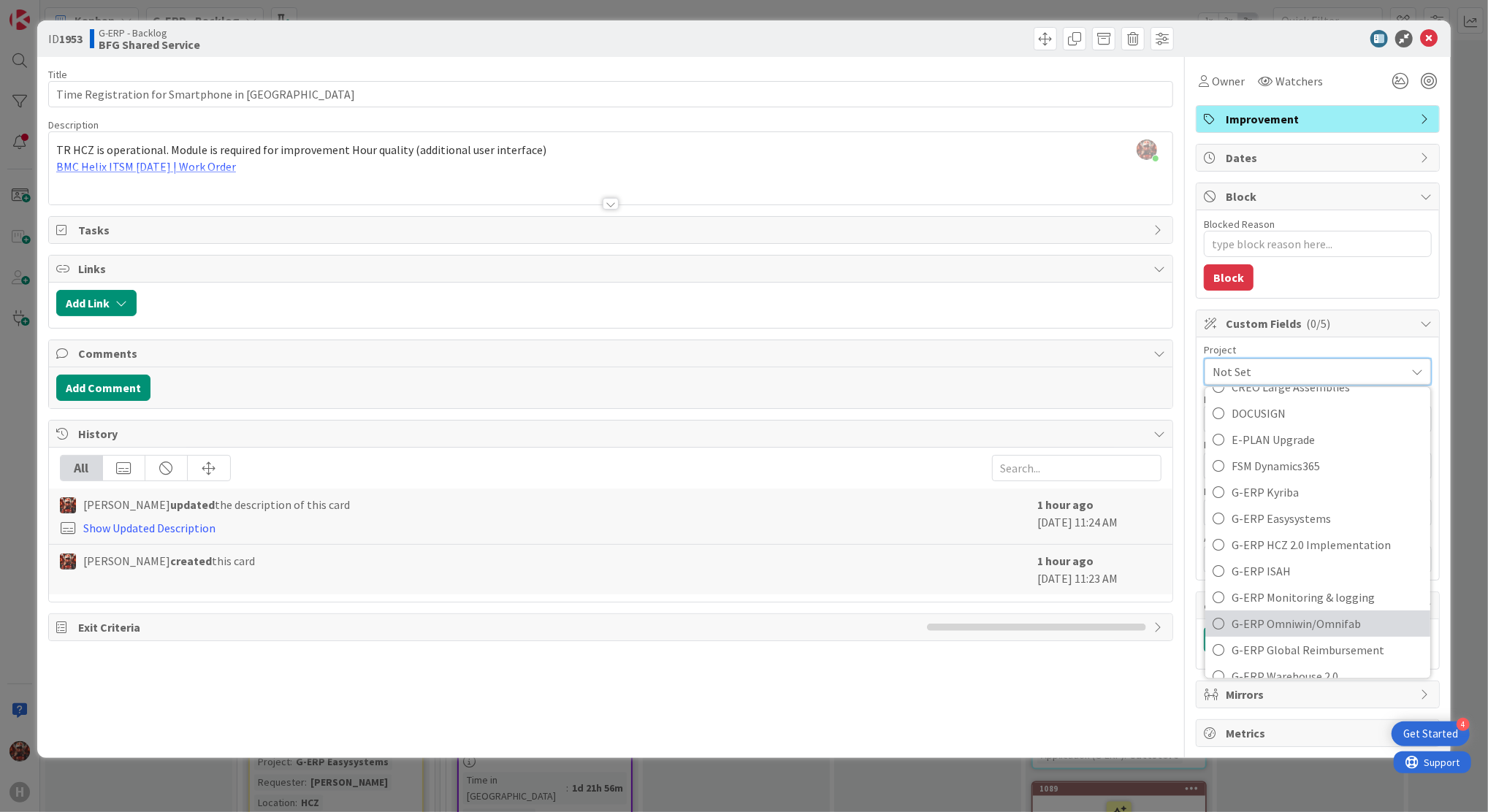
scroll to position [487, 0]
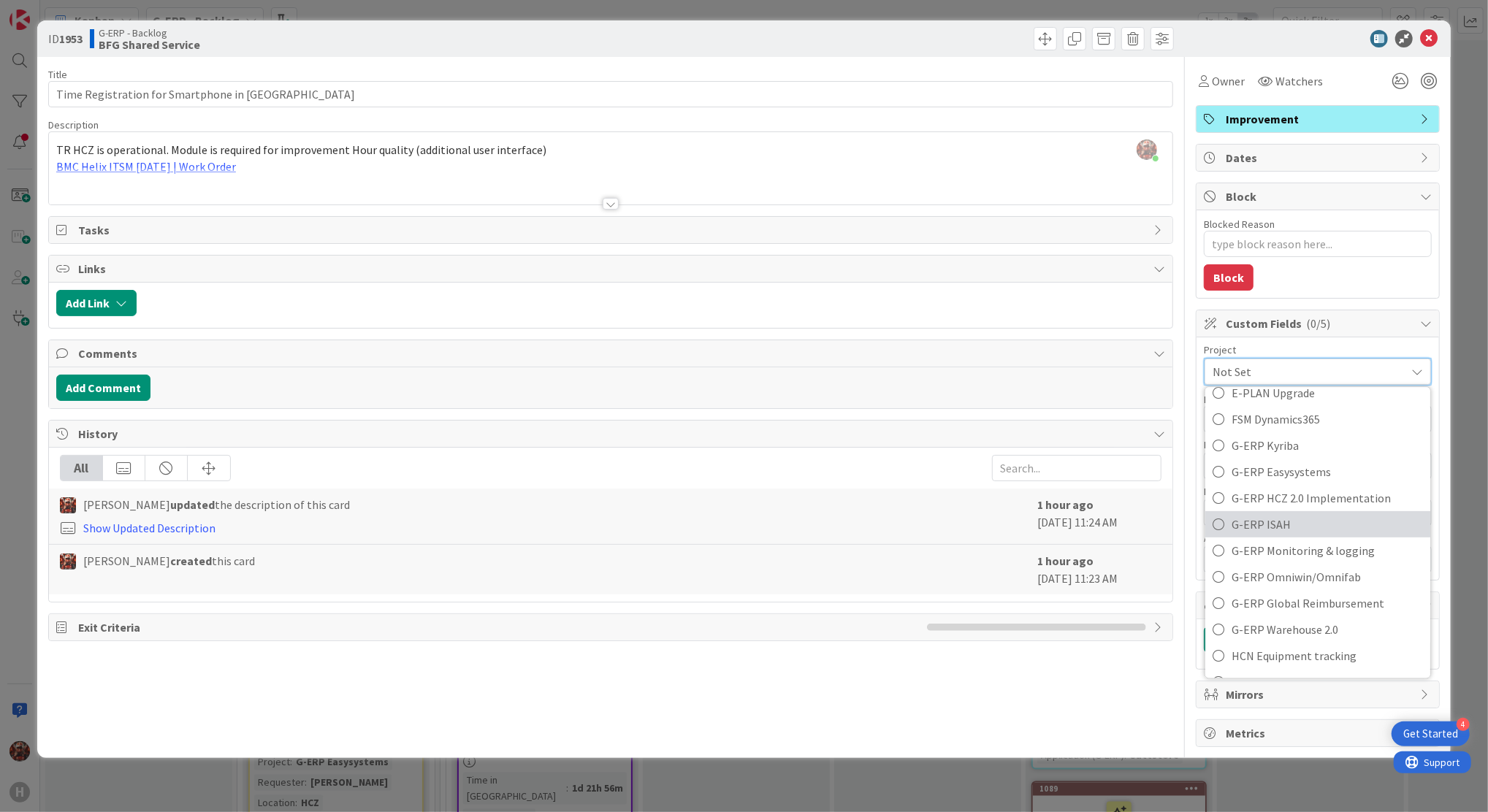
click at [1266, 528] on span "G-ERP ISAH" at bounding box center [1328, 525] width 192 height 22
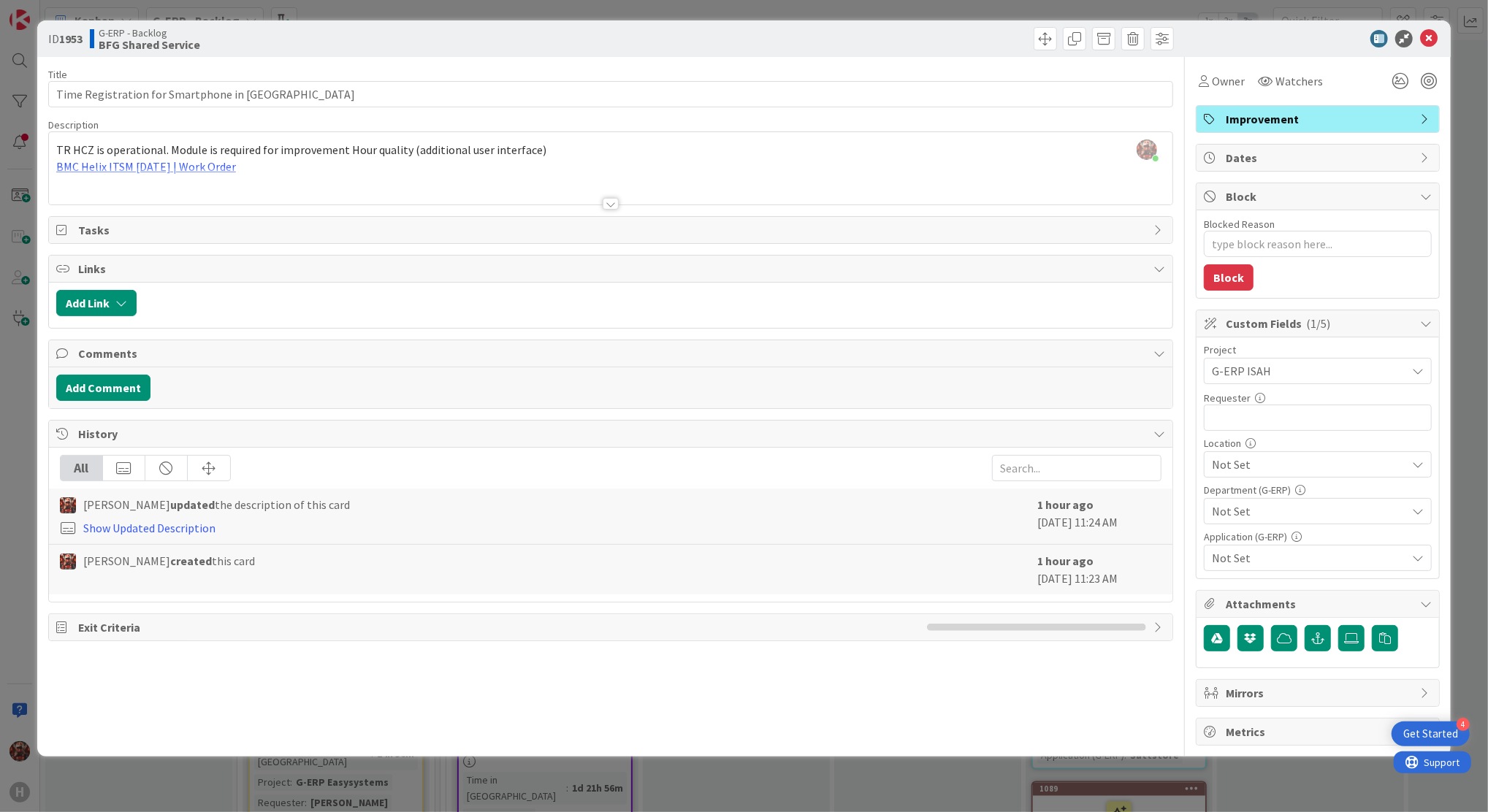
type textarea "x"
click at [1284, 422] on input "text" at bounding box center [1318, 418] width 228 height 26
type input "[PERSON_NAME]"
click at [1257, 464] on span "Not Set" at bounding box center [1310, 464] width 194 height 17
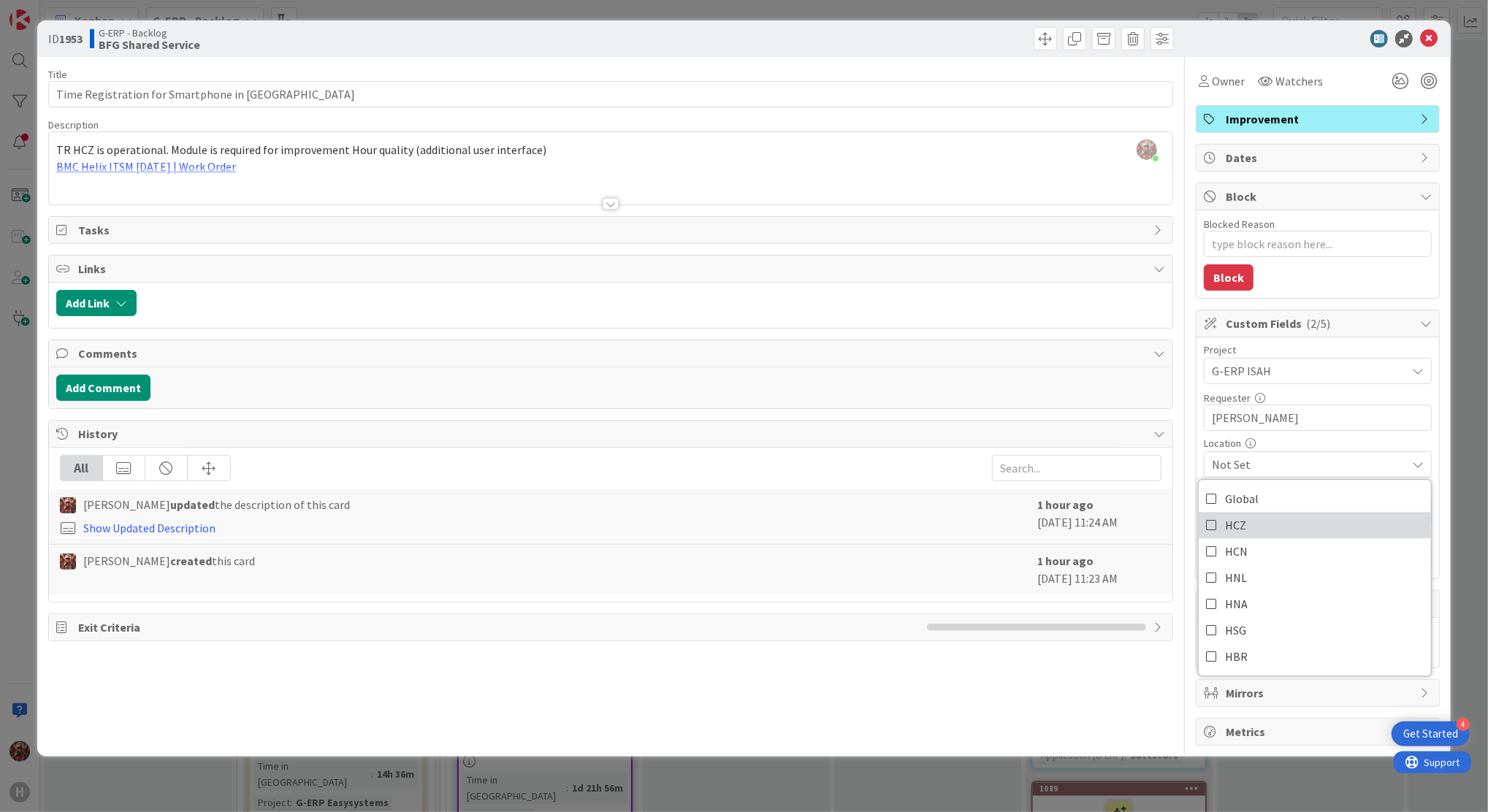
click at [1264, 528] on link "HCZ" at bounding box center [1315, 526] width 233 height 26
click at [1315, 442] on div "Location" at bounding box center [1318, 443] width 228 height 10
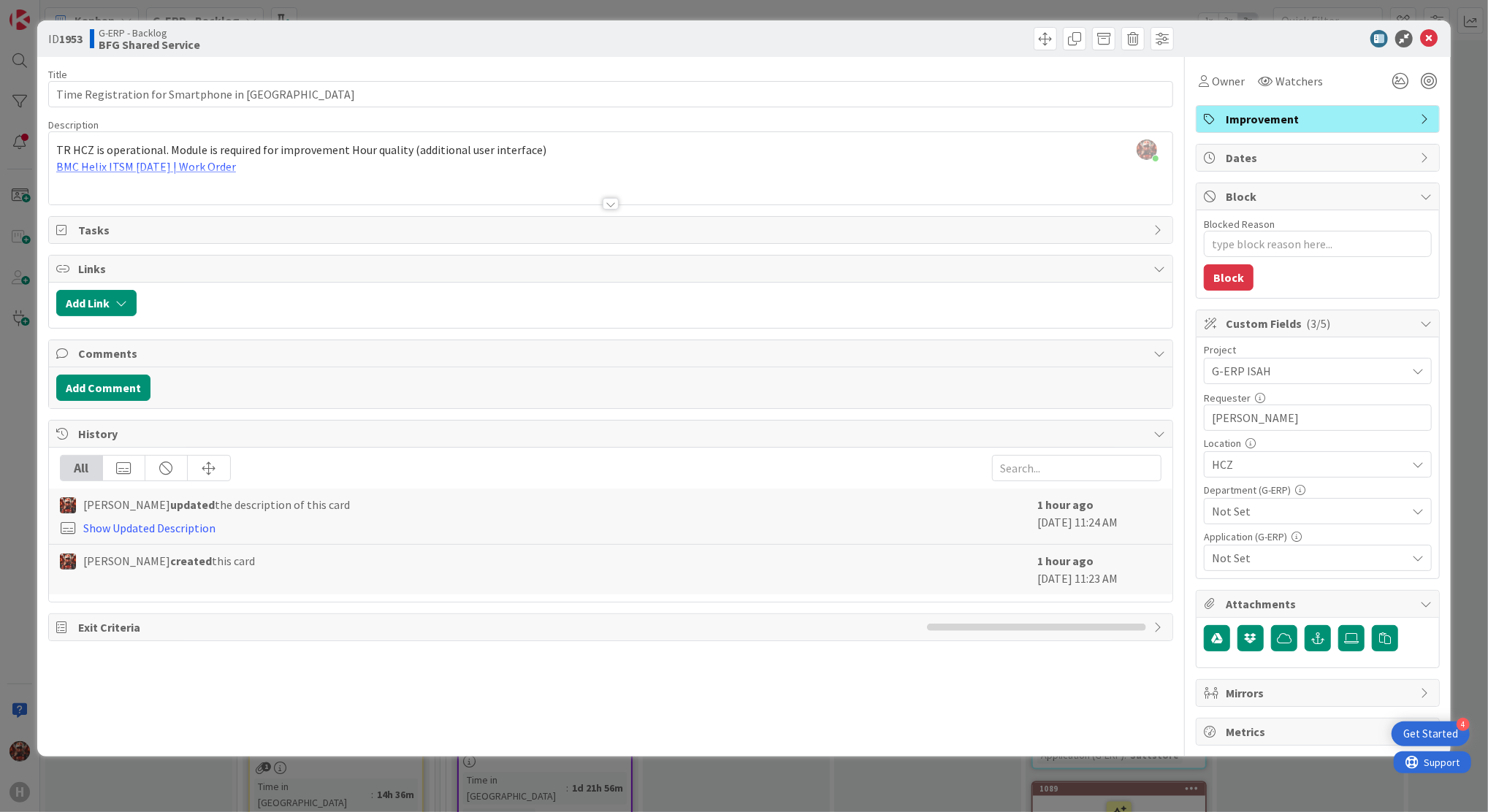
click at [1291, 509] on span "Not Set" at bounding box center [1310, 510] width 194 height 17
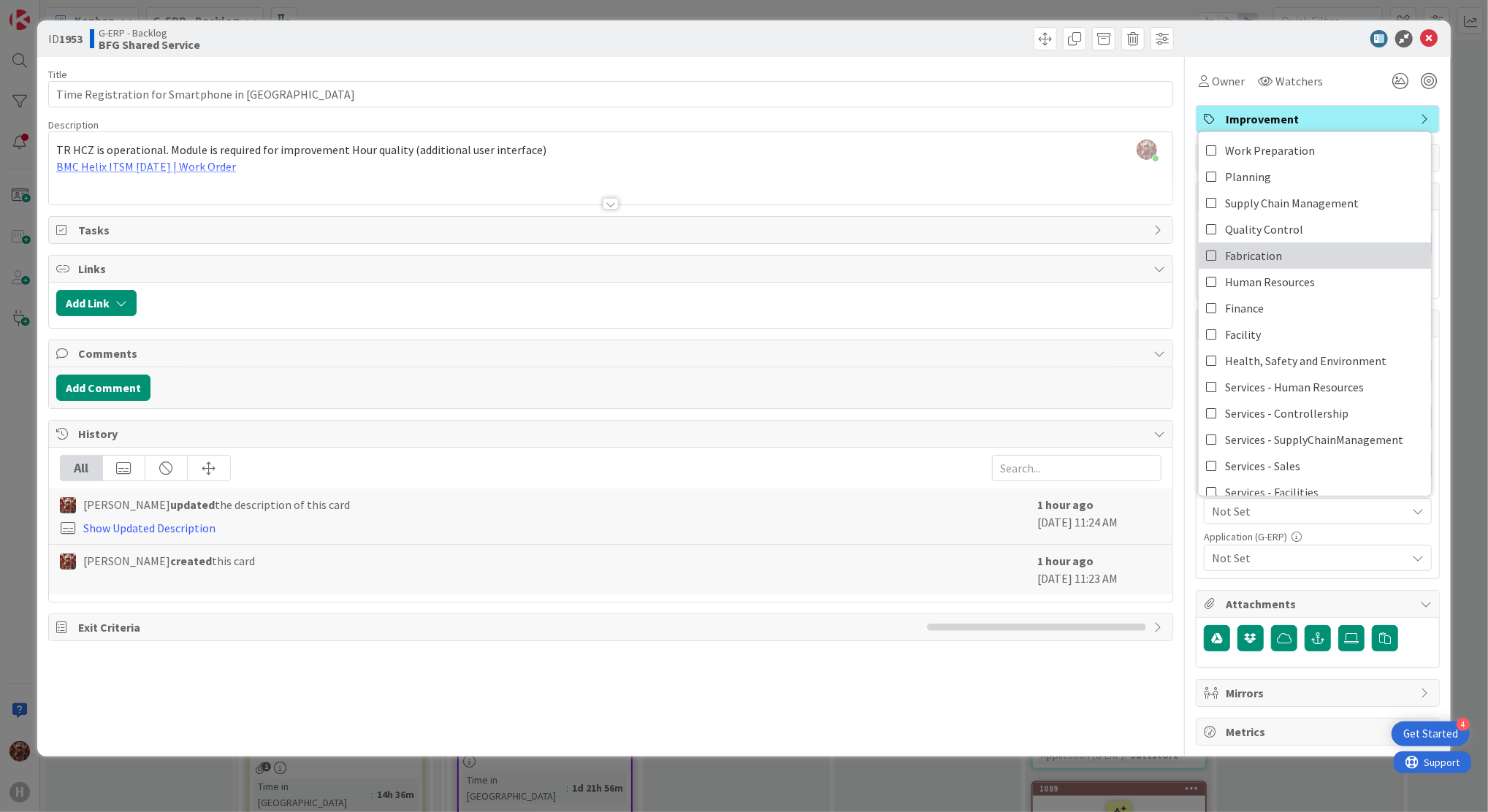
scroll to position [0, 0]
click at [1349, 97] on div "Owner Watchers Improvement Dates Block Blocked Reason 0 / 256 Block Custom Fiel…" at bounding box center [1318, 401] width 244 height 689
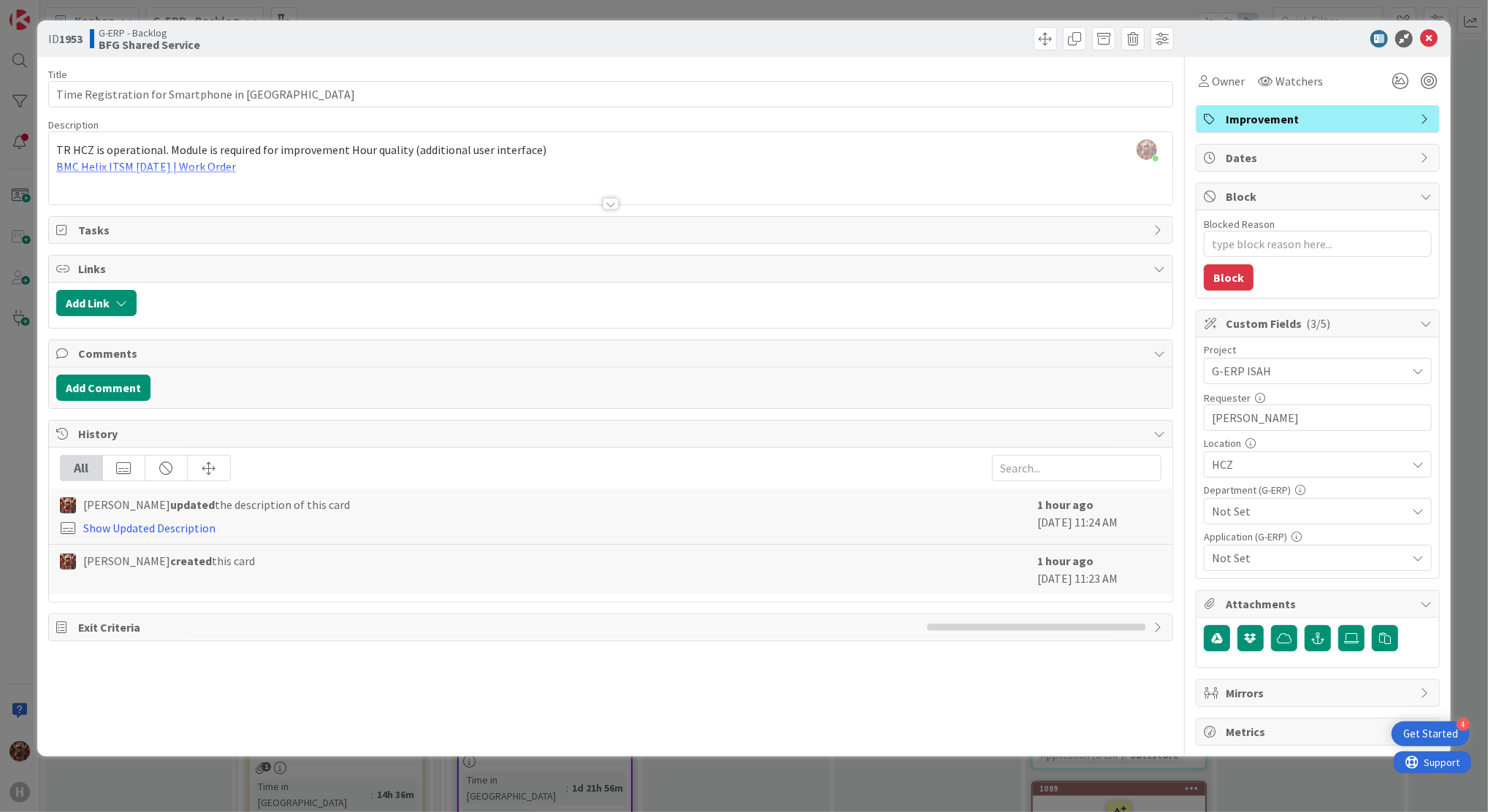
click at [1274, 555] on span "Not Set" at bounding box center [1310, 557] width 194 height 17
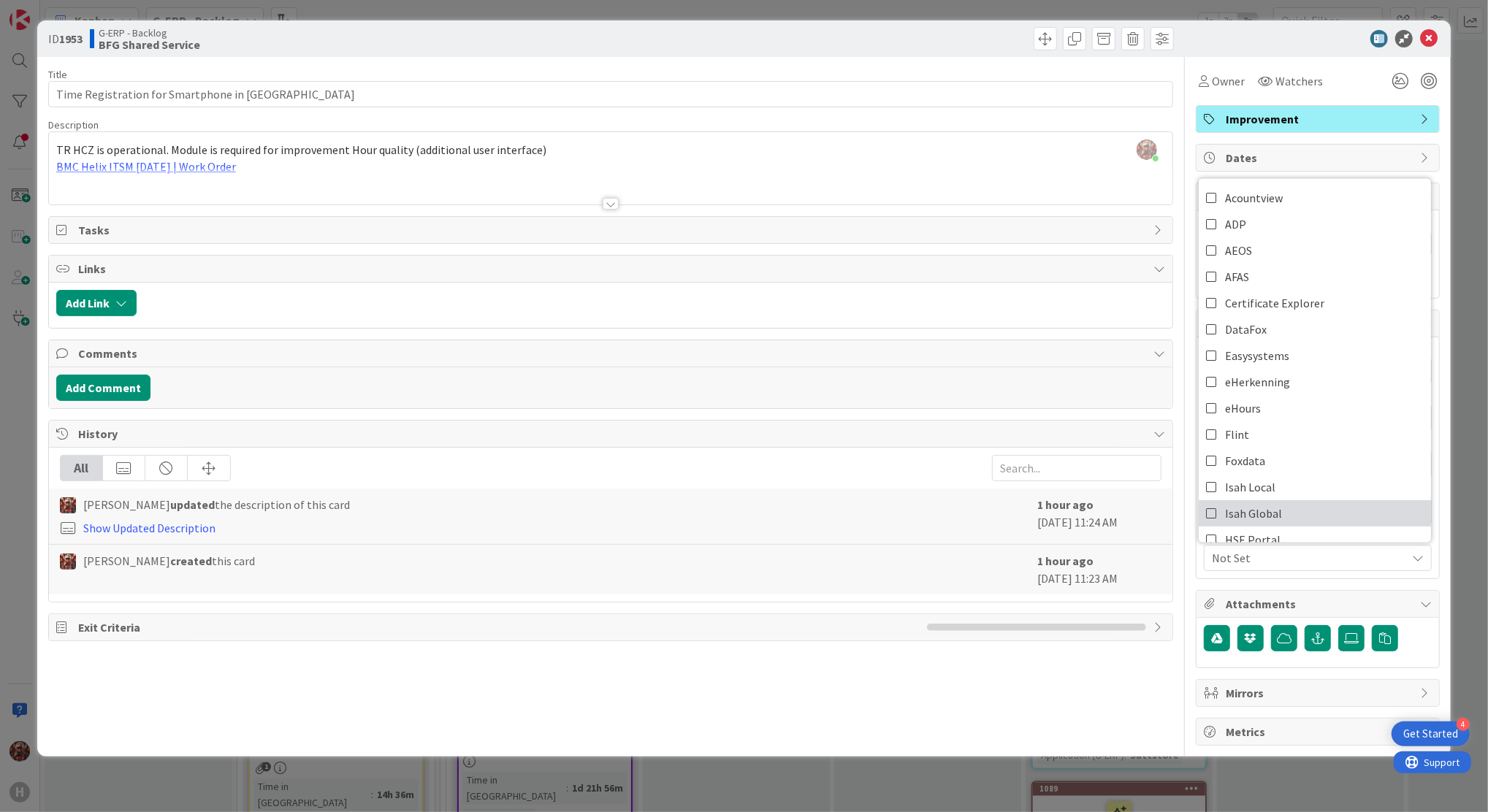
click at [1260, 505] on span "Isah Global" at bounding box center [1254, 513] width 57 height 22
click at [1433, 44] on icon at bounding box center [1429, 38] width 17 height 17
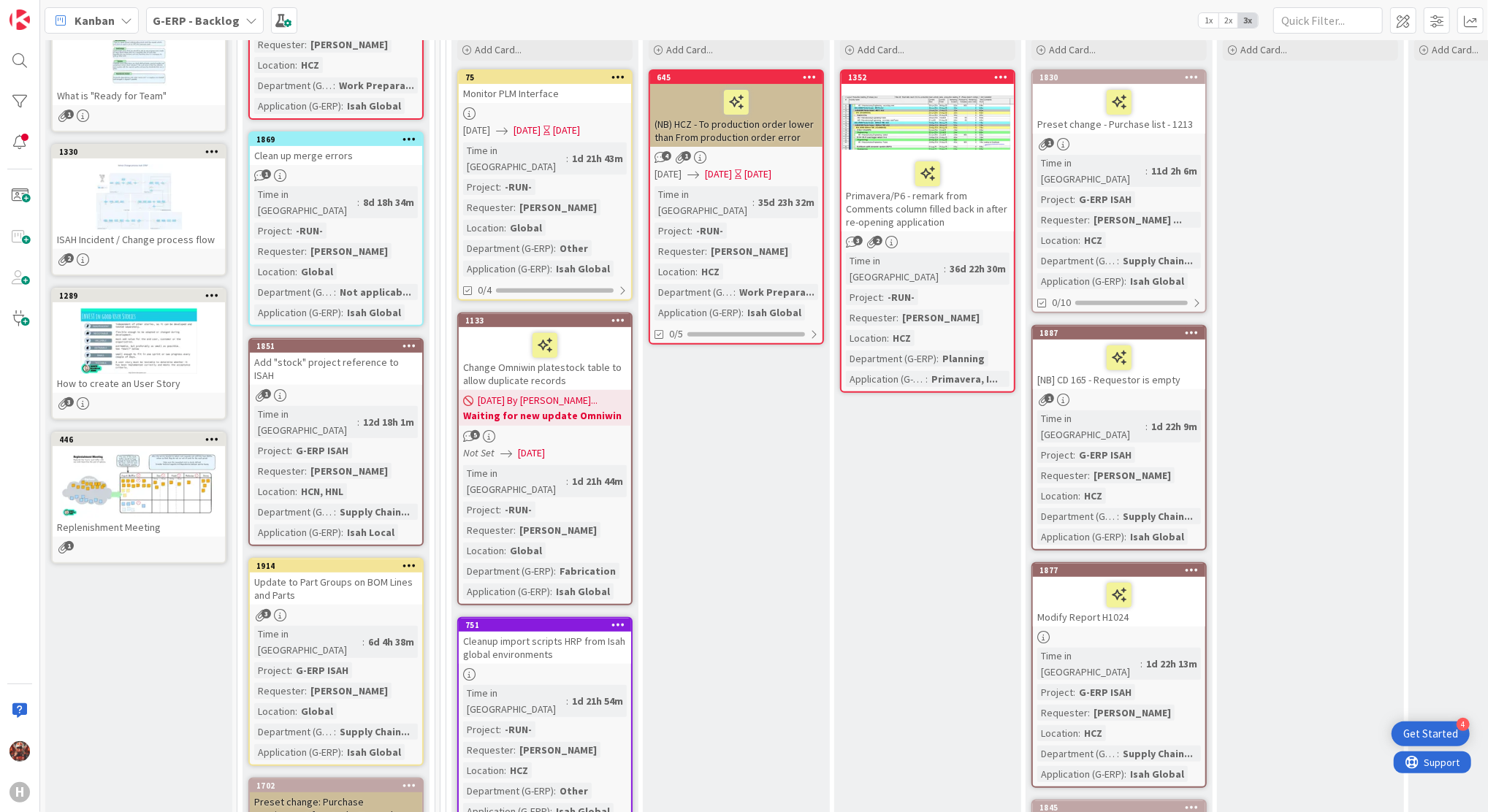
scroll to position [194, 0]
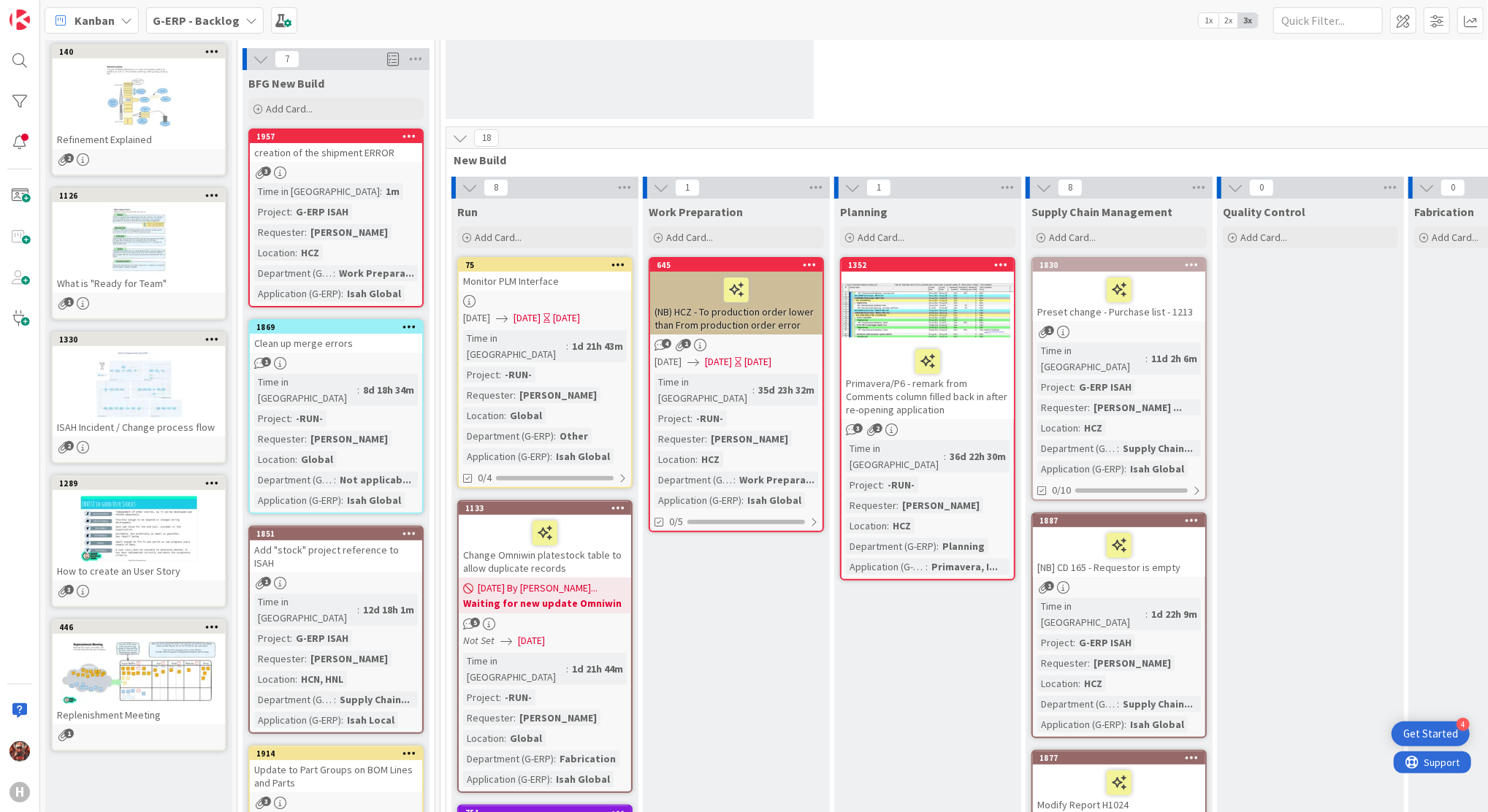
click at [312, 153] on div "creation of the shipment ERROR" at bounding box center [336, 152] width 173 height 19
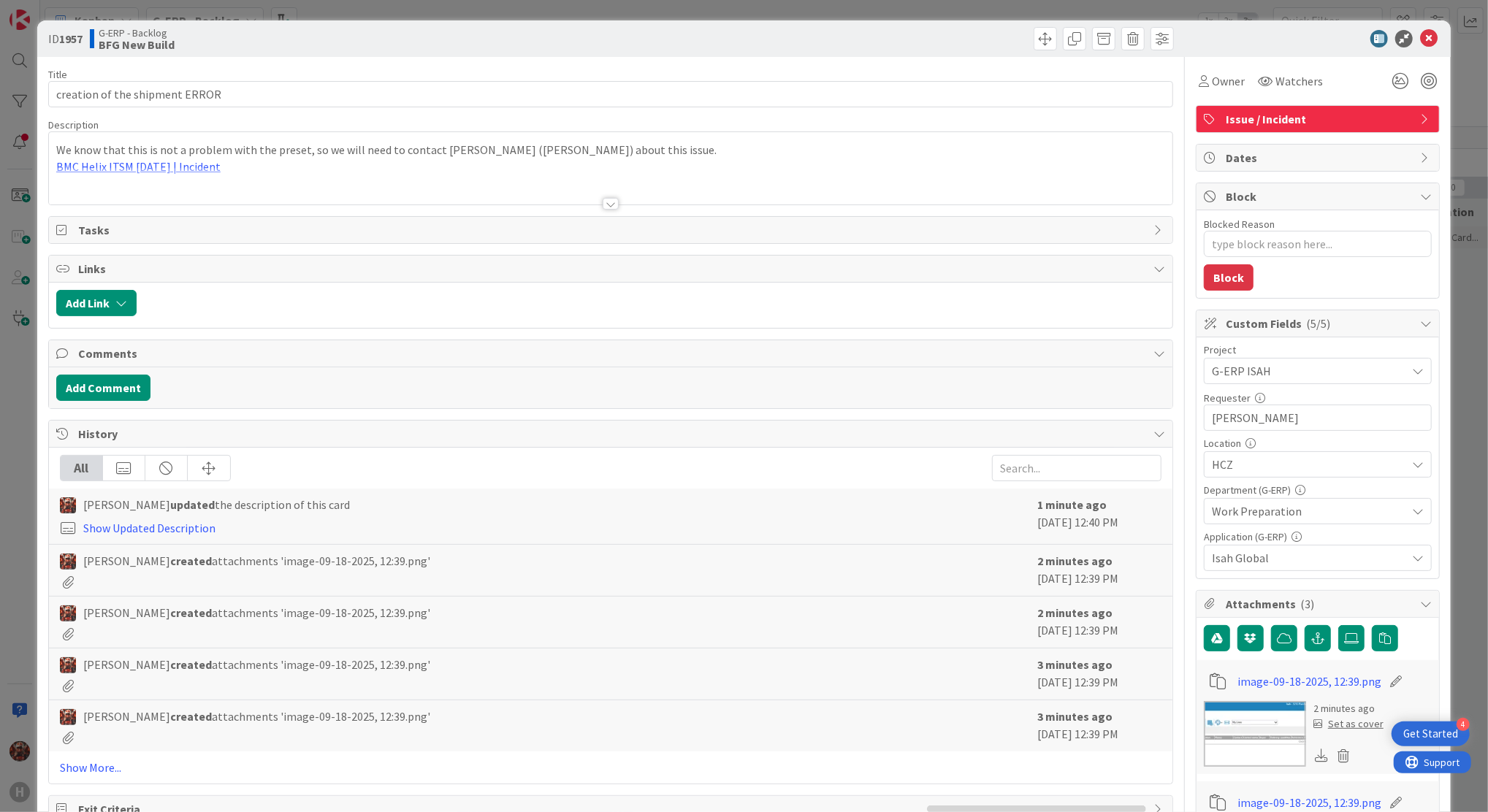
type textarea "x"
